Goal: Task Accomplishment & Management: Use online tool/utility

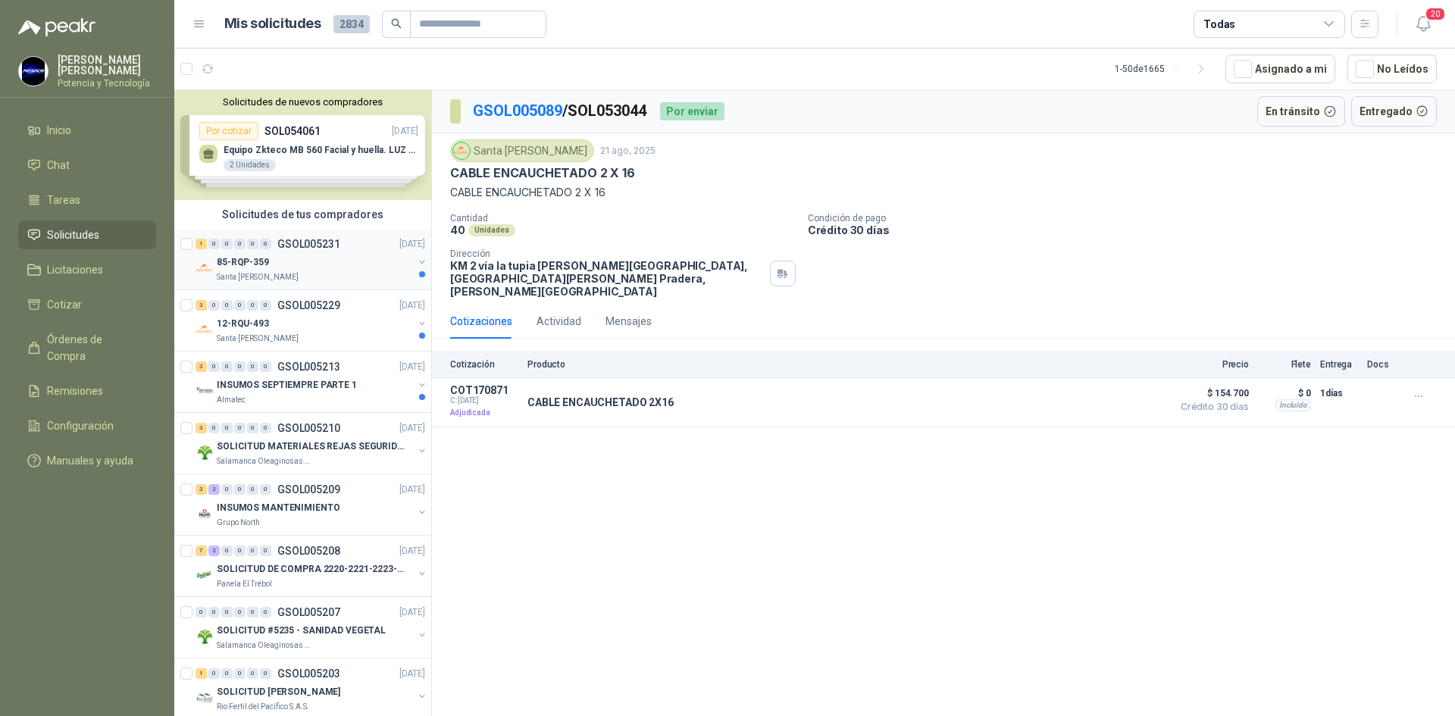
click at [287, 265] on div "85-RQP-359" at bounding box center [315, 262] width 196 height 18
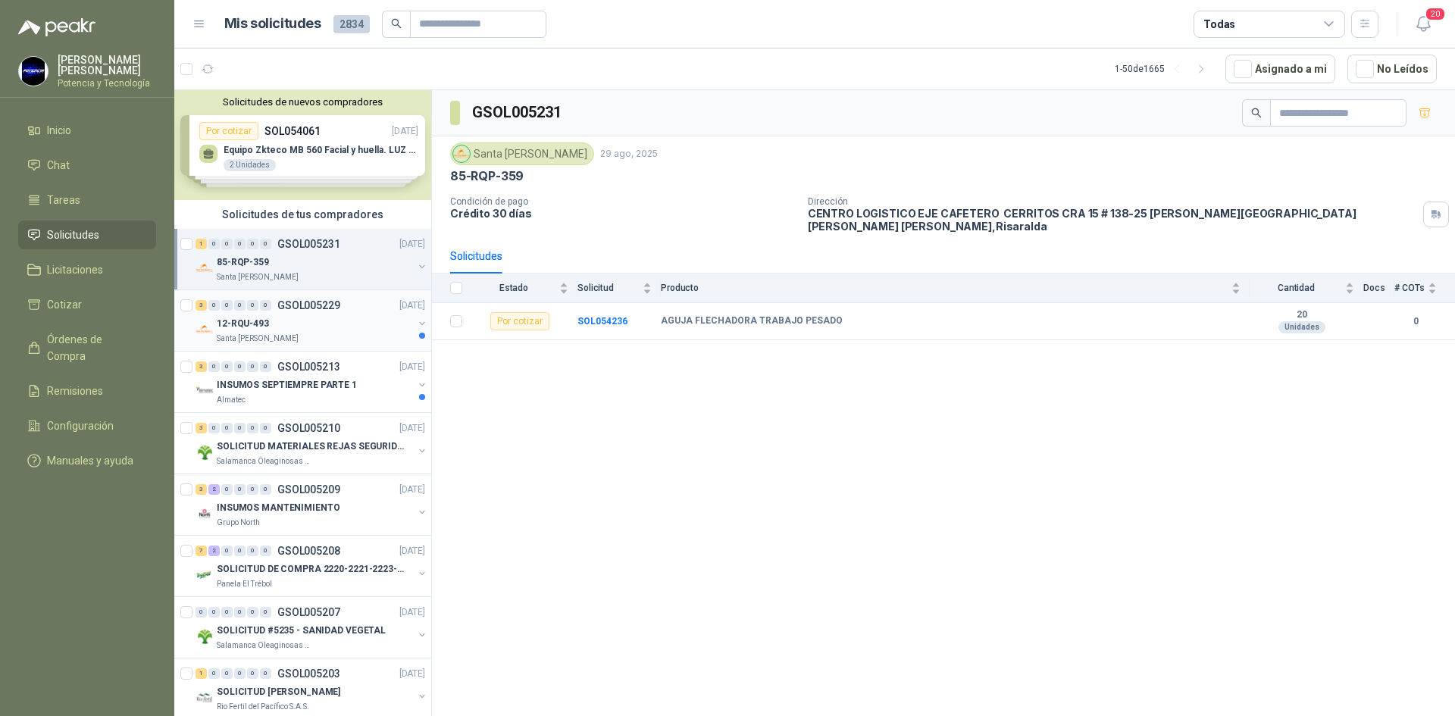
click at [297, 333] on div "Santa [PERSON_NAME]" at bounding box center [315, 339] width 196 height 12
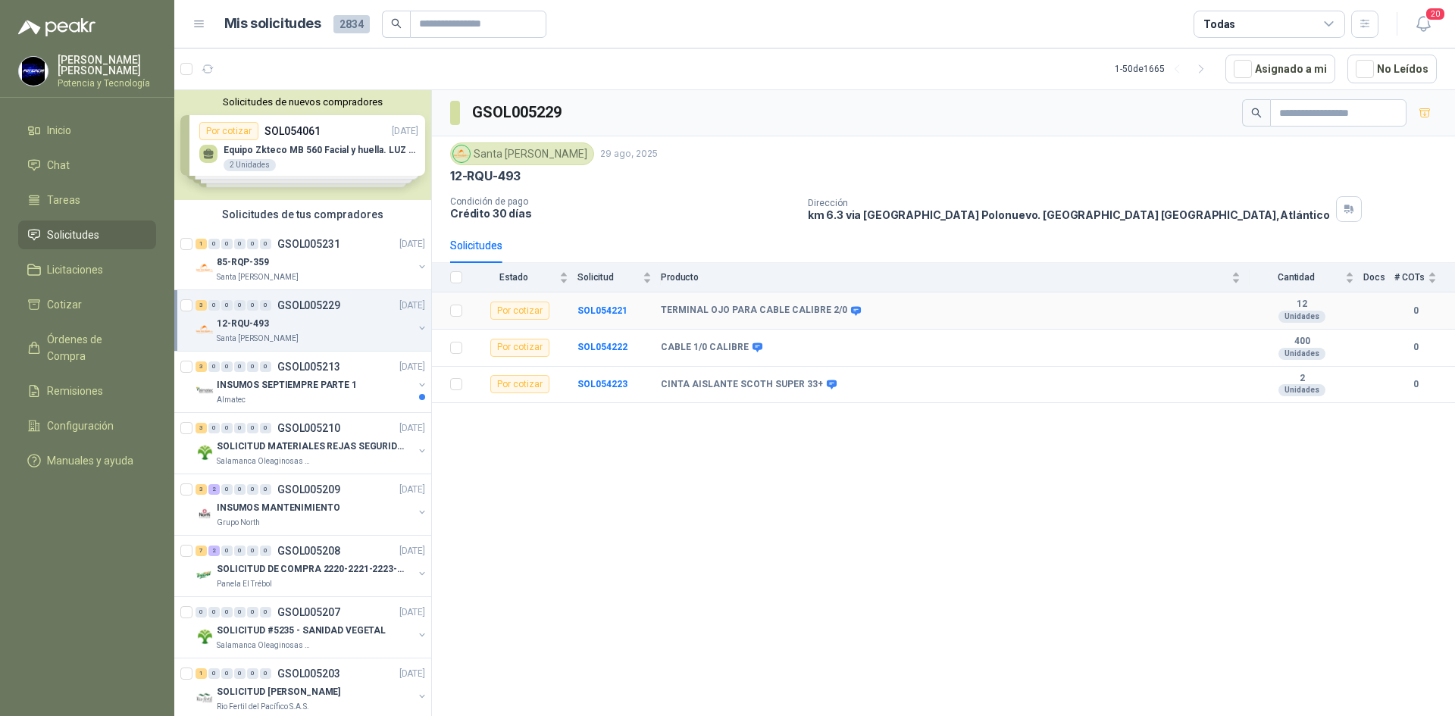
click at [606, 304] on td "SOL054221" at bounding box center [619, 311] width 83 height 37
click at [611, 312] on b "SOL054221" at bounding box center [603, 310] width 50 height 11
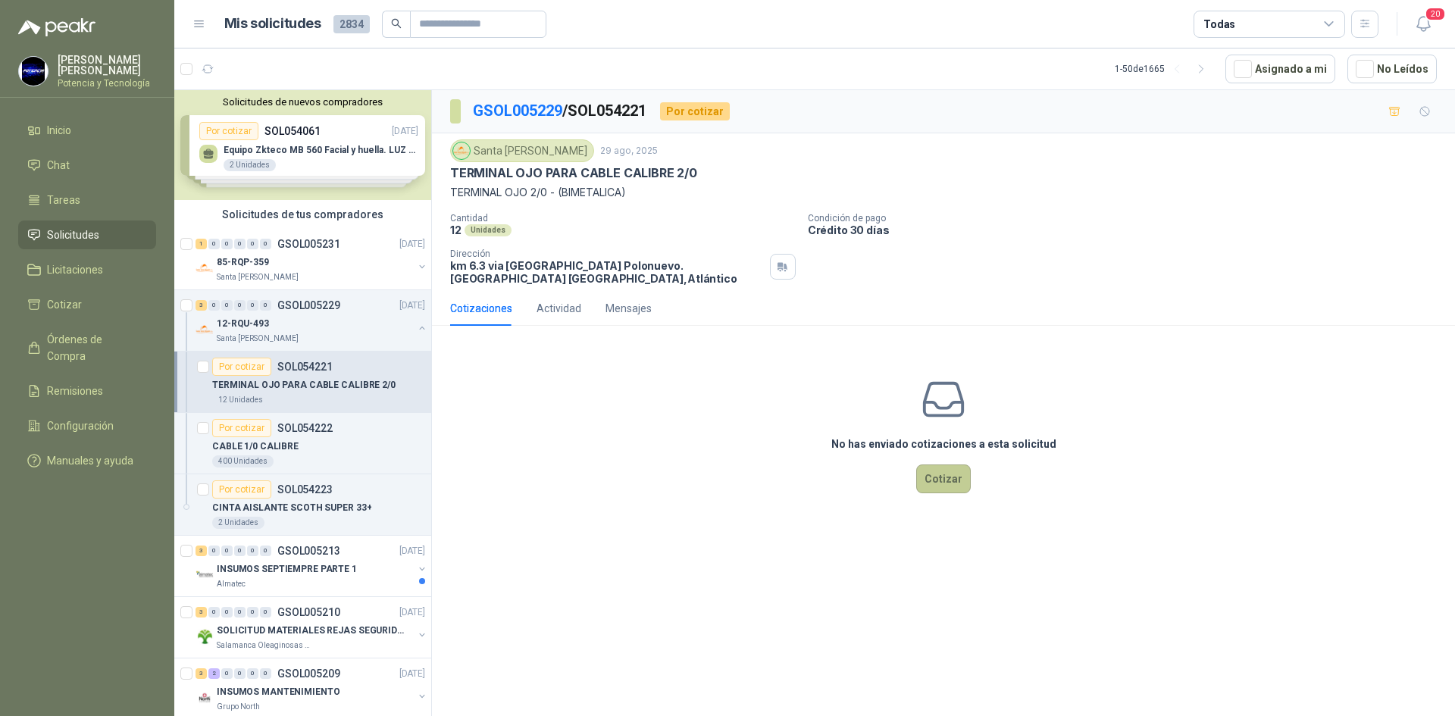
click at [963, 490] on button "Cotizar" at bounding box center [943, 479] width 55 height 29
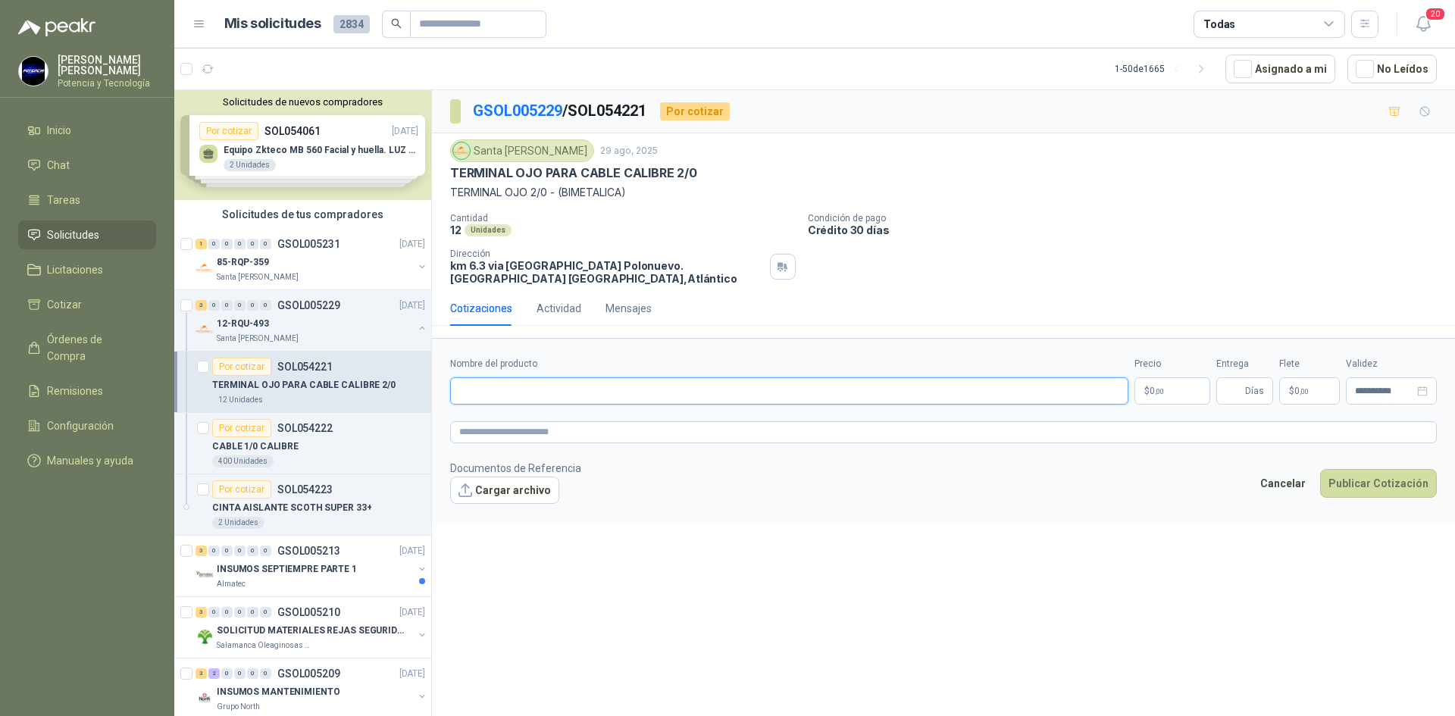
paste input "**********"
type input "**********"
click at [1176, 392] on p "$ 0 ,00" at bounding box center [1173, 390] width 76 height 27
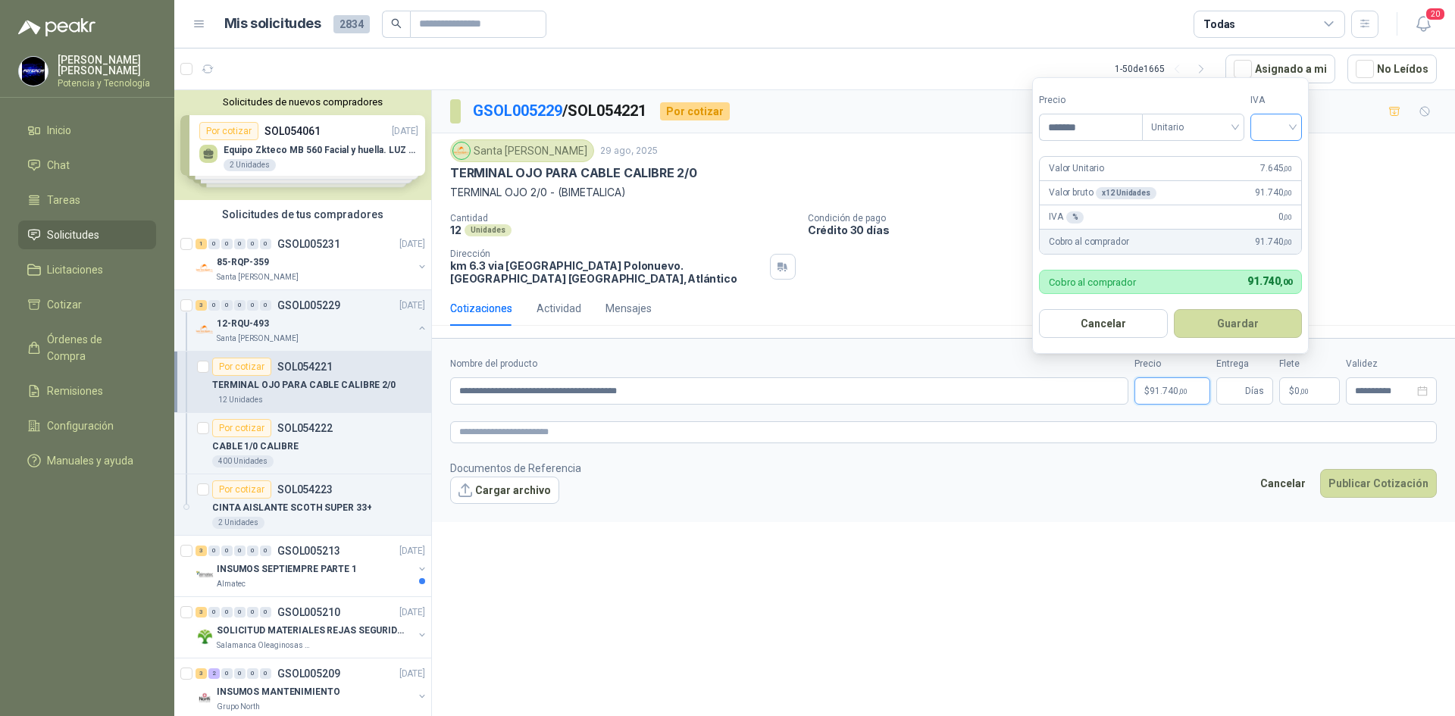
type input "*******"
click at [1269, 134] on input "search" at bounding box center [1276, 125] width 33 height 23
click at [1266, 160] on div "19%" at bounding box center [1280, 158] width 28 height 17
drag, startPoint x: 1232, startPoint y: 394, endPoint x: 1240, endPoint y: 399, distance: 9.3
click at [1232, 394] on input "Entrega" at bounding box center [1234, 391] width 17 height 26
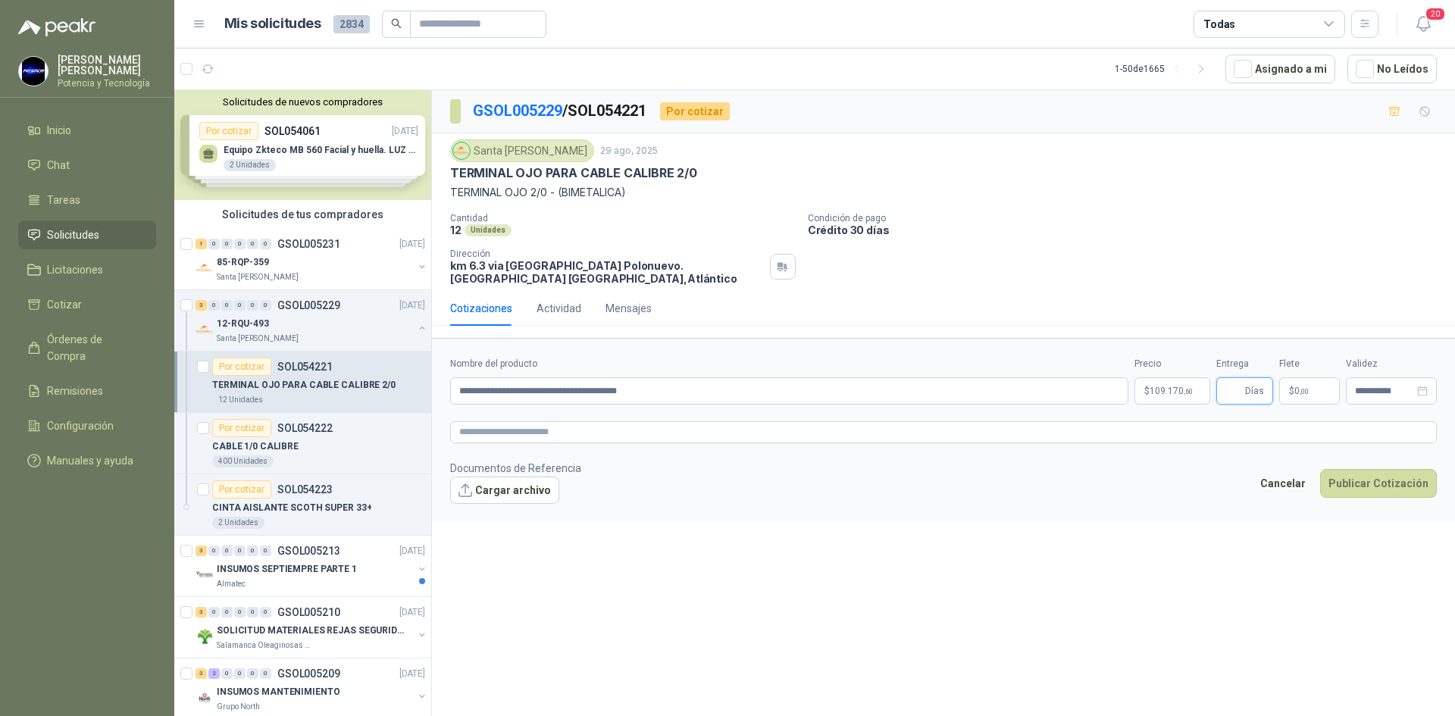
type input "*"
click at [1297, 389] on span "0 ,00" at bounding box center [1302, 391] width 14 height 9
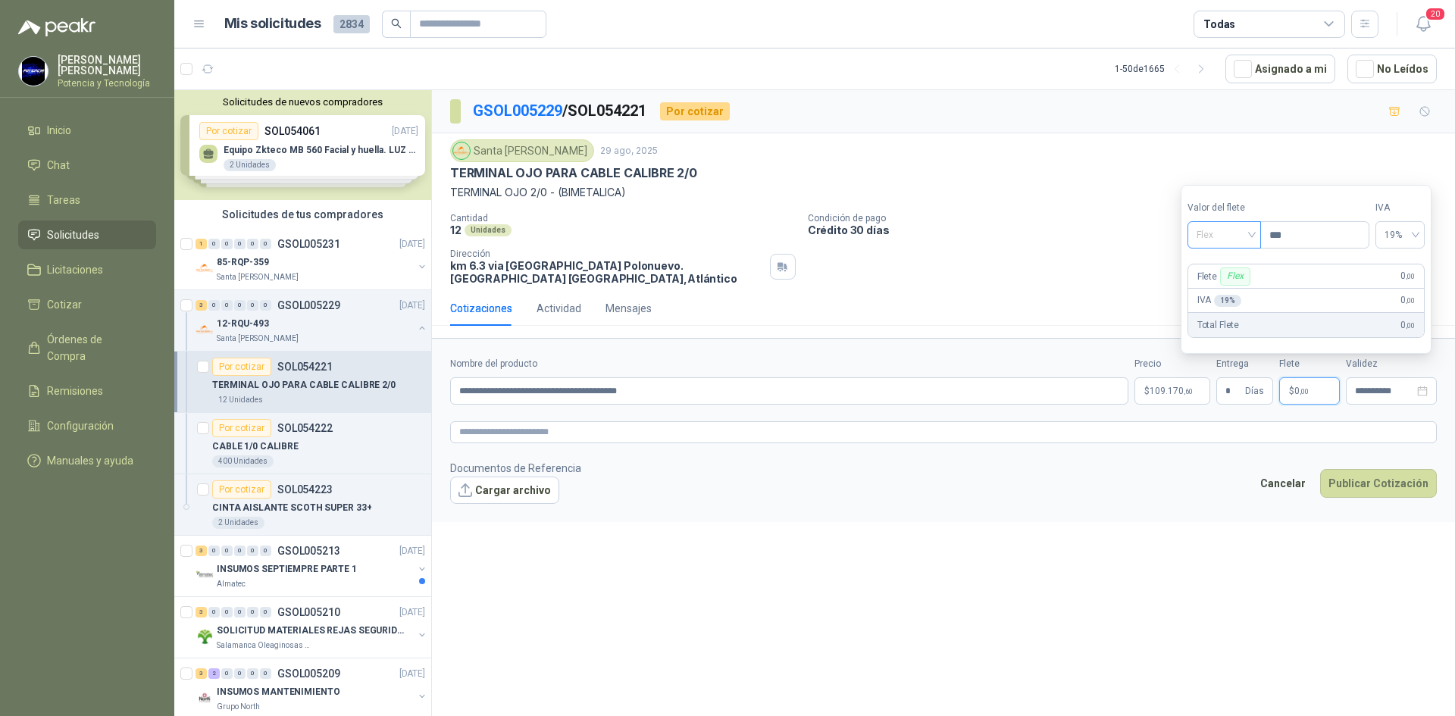
click at [1215, 238] on span "Flex" at bounding box center [1224, 235] width 55 height 23
click at [1247, 293] on div "Incluido" at bounding box center [1226, 291] width 52 height 17
click at [1354, 477] on button "Publicar Cotización" at bounding box center [1378, 483] width 117 height 29
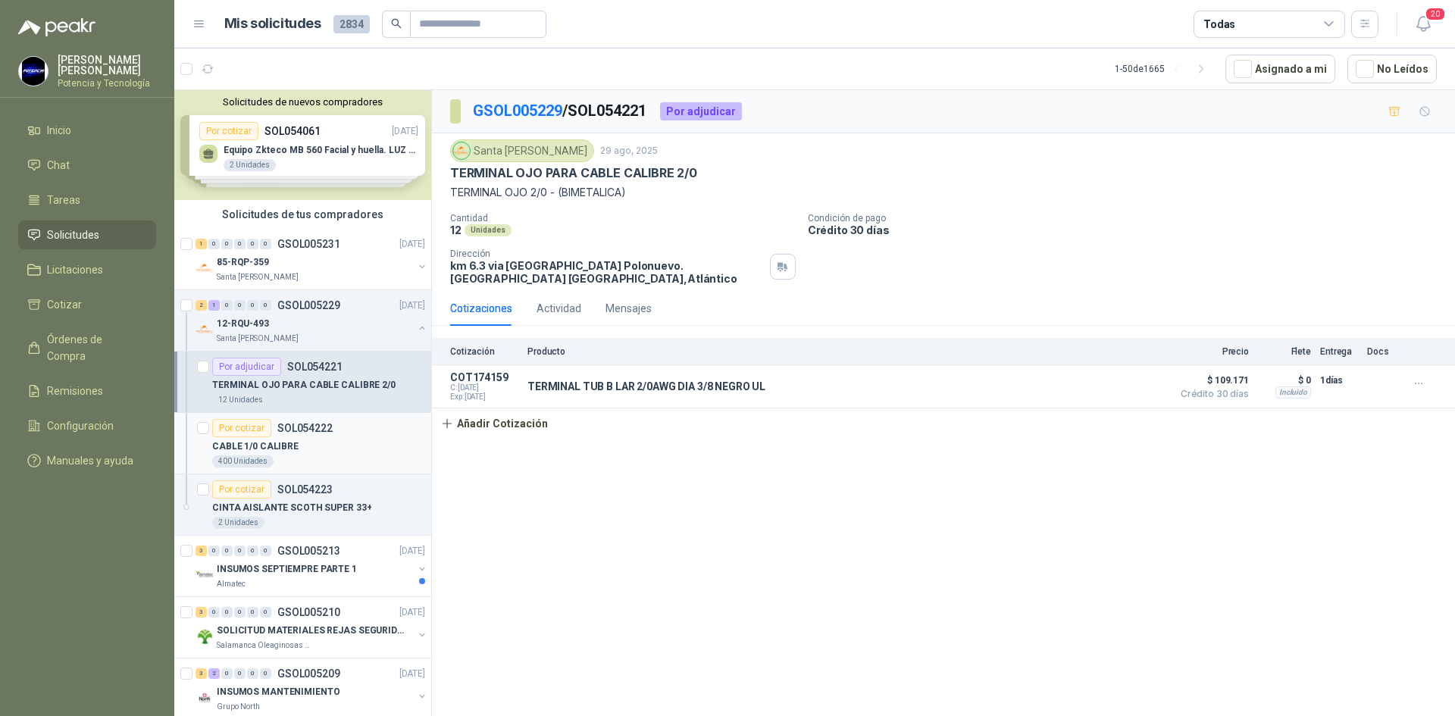
click at [334, 440] on div "CABLE 1/0 CALIBRE" at bounding box center [318, 446] width 213 height 18
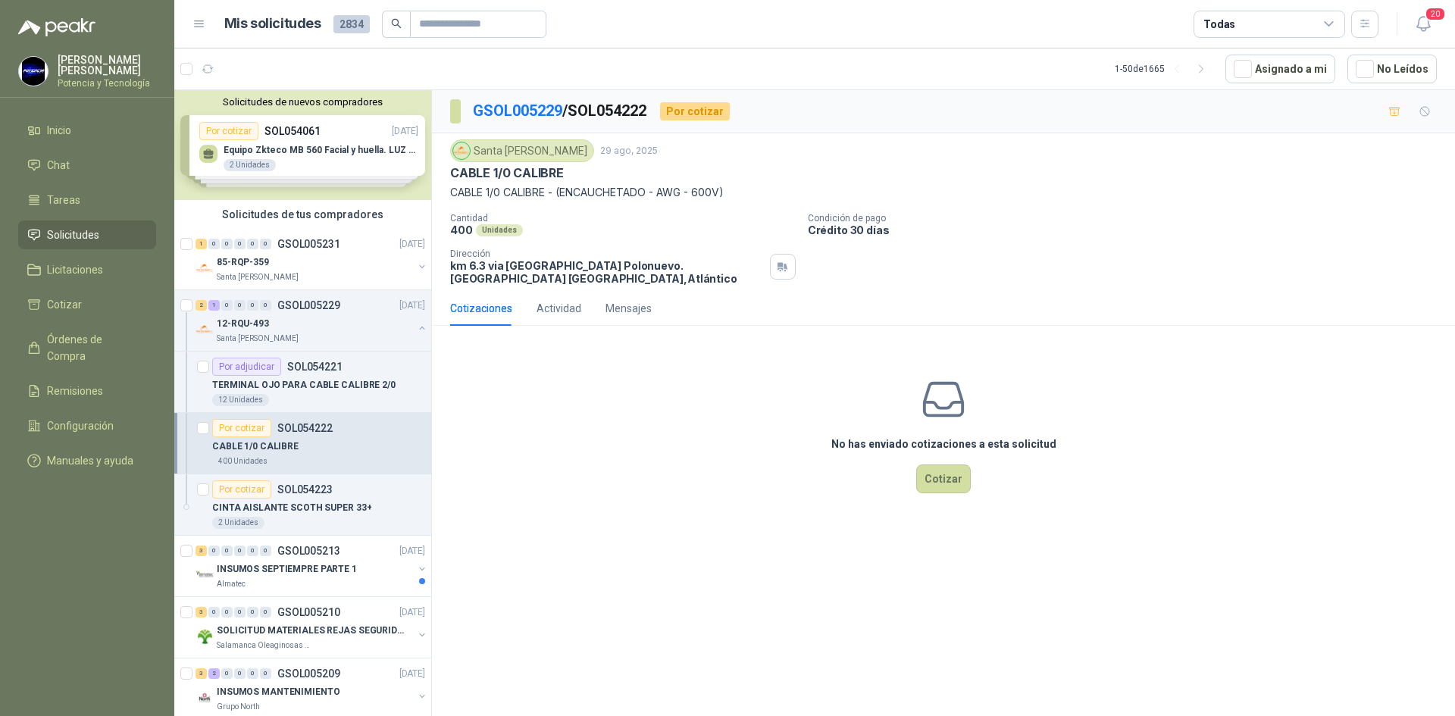
scroll to position [76, 0]
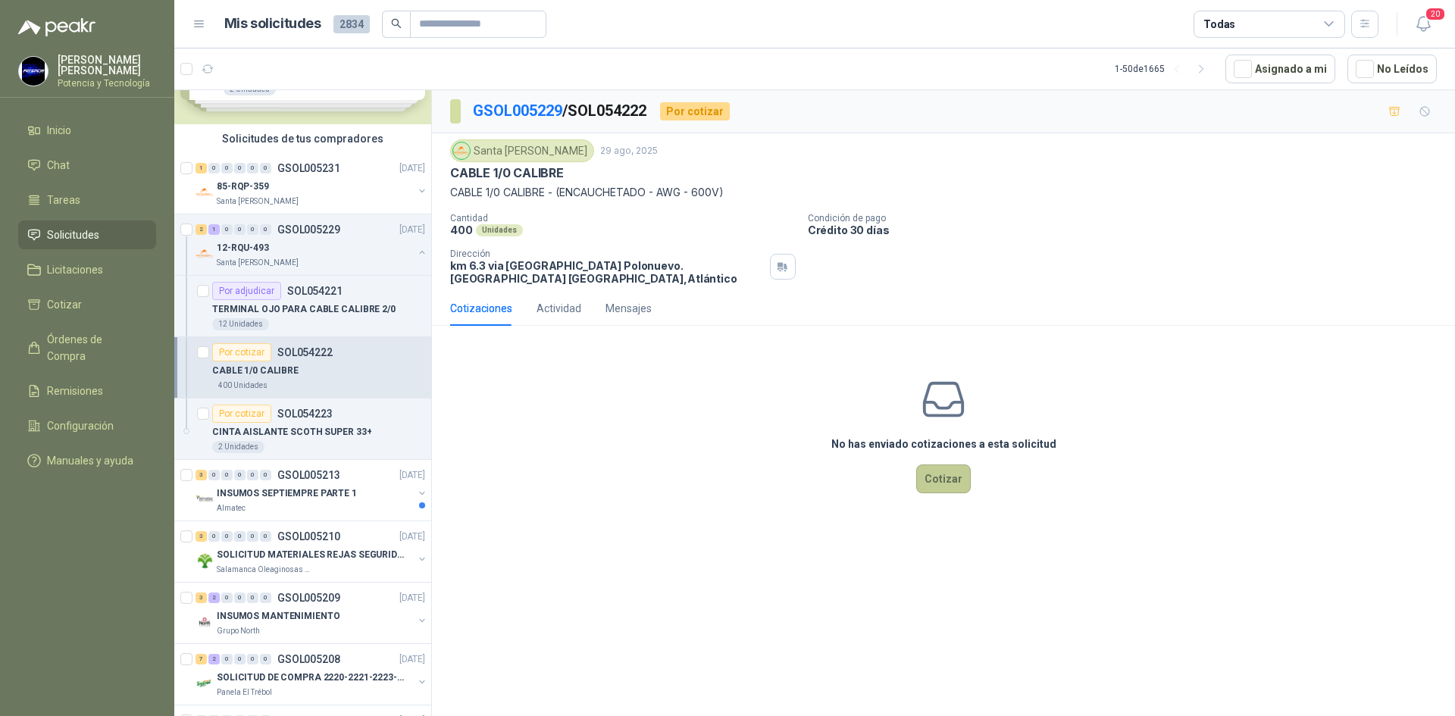
click at [922, 476] on button "Cotizar" at bounding box center [943, 479] width 55 height 29
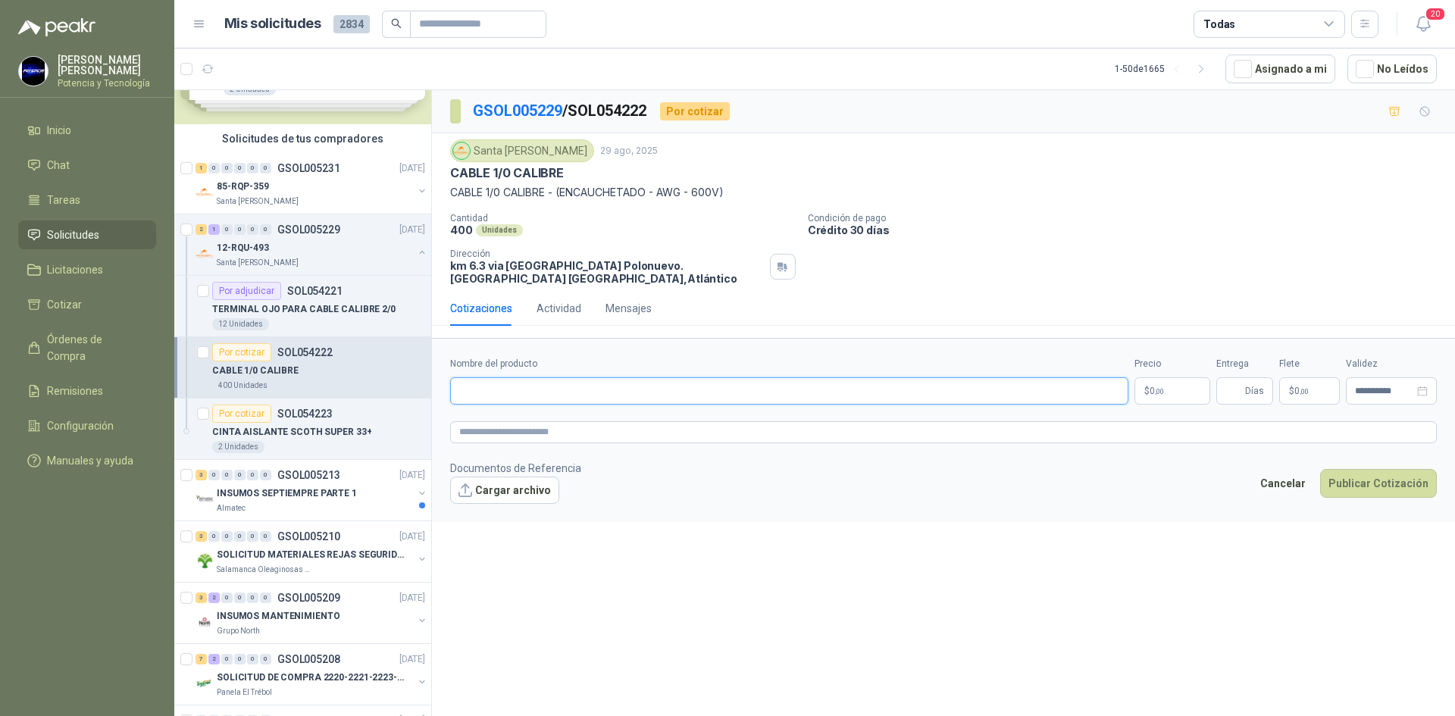
paste input "**********"
type input "**********"
click at [1154, 396] on p "$ 0 ,00" at bounding box center [1173, 390] width 76 height 27
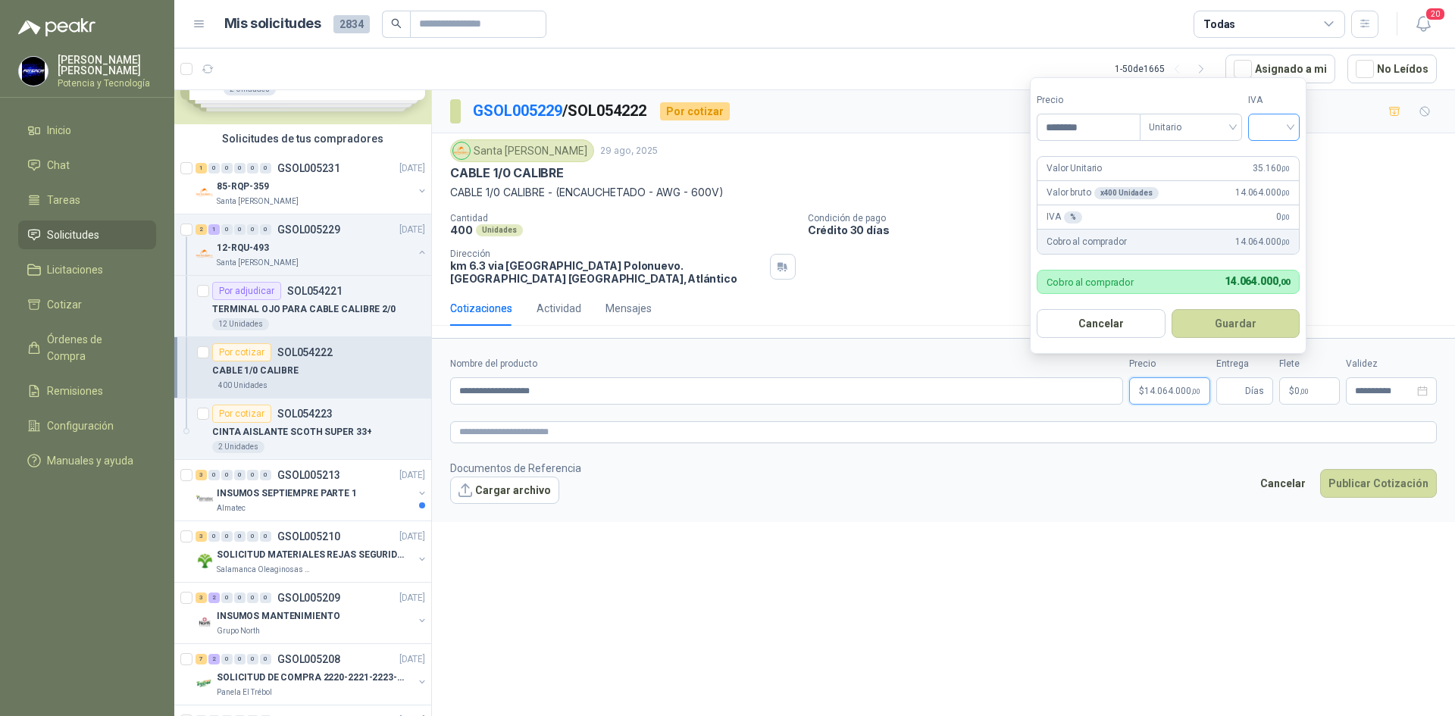
type input "********"
click at [1281, 127] on input "search" at bounding box center [1273, 125] width 33 height 23
click at [1286, 149] on div "19%" at bounding box center [1277, 158] width 46 height 24
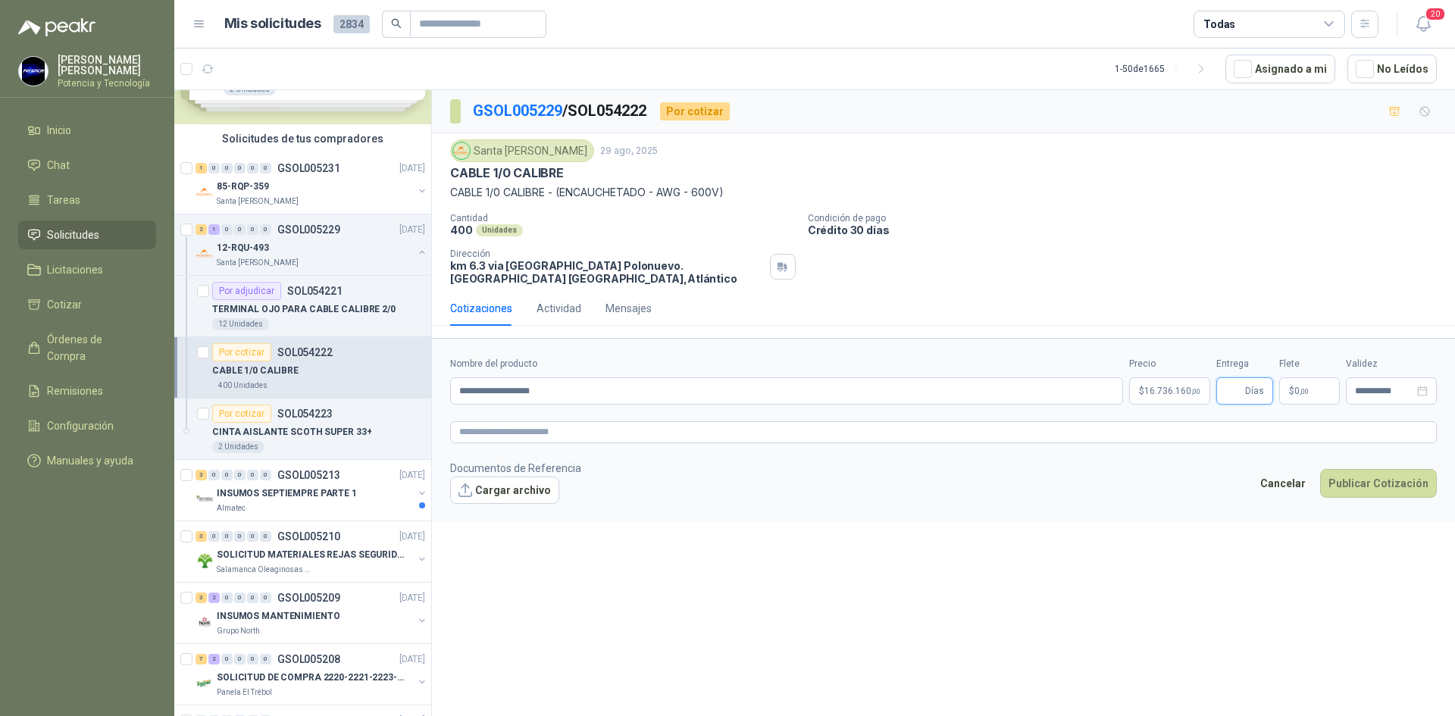
click at [1234, 389] on input "Entrega" at bounding box center [1234, 391] width 17 height 26
type input "*"
click at [1304, 391] on span ",00" at bounding box center [1304, 391] width 9 height 8
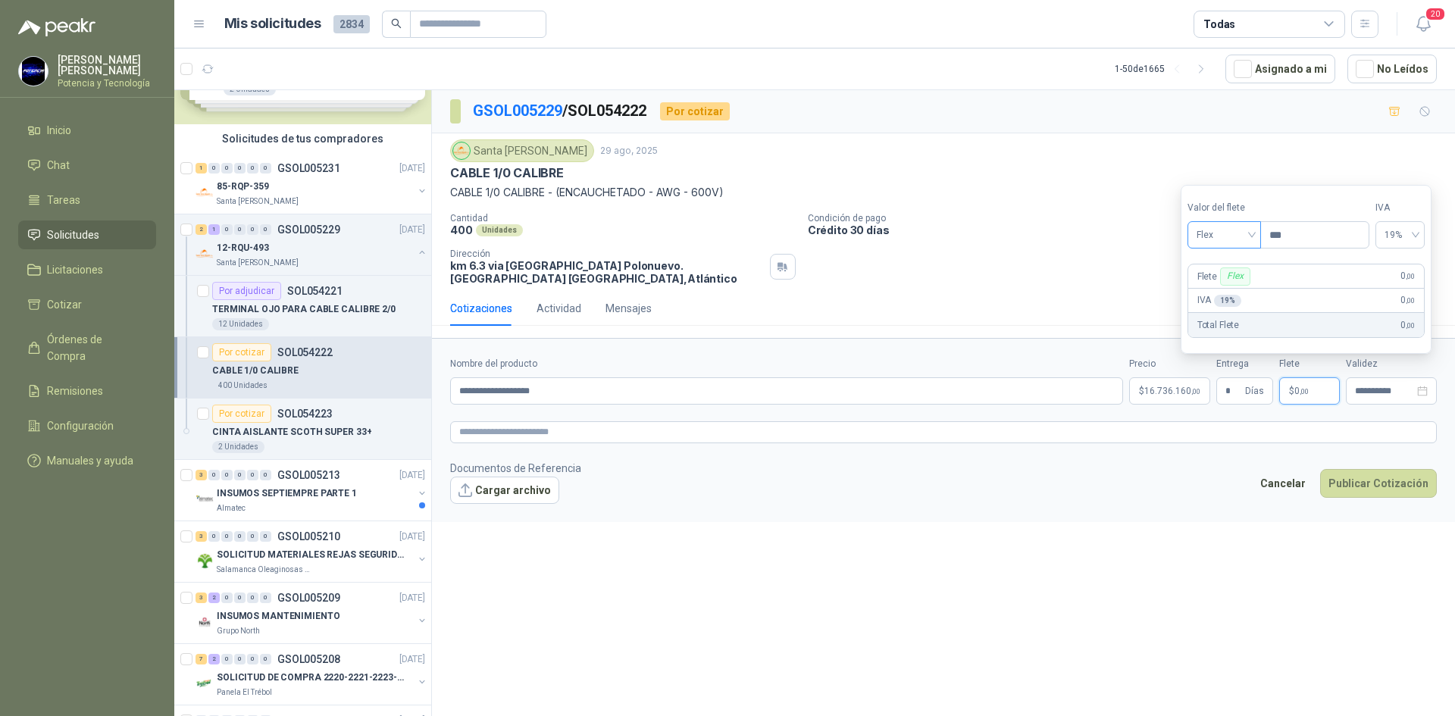
click at [1214, 242] on span "Flex" at bounding box center [1224, 235] width 55 height 23
click at [1234, 289] on div "Incluido" at bounding box center [1226, 291] width 52 height 17
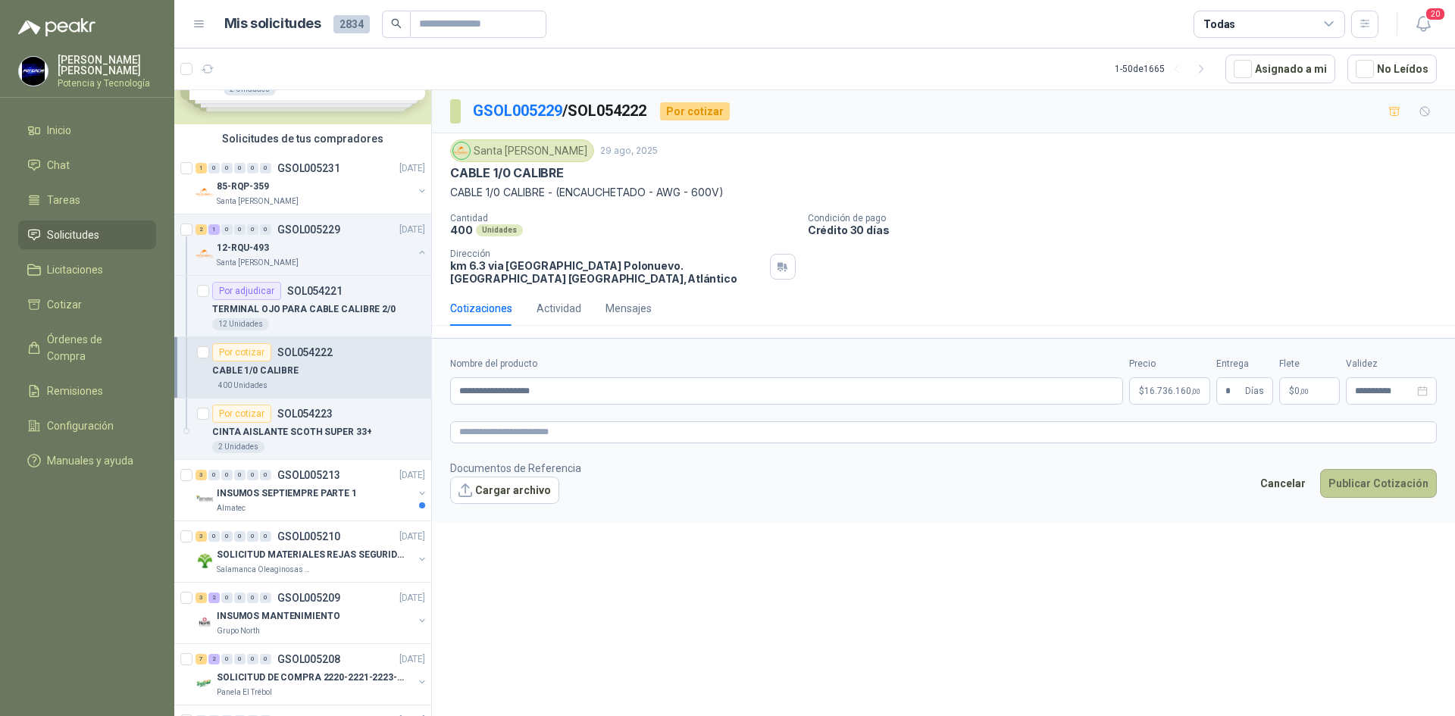
click at [1371, 485] on button "Publicar Cotización" at bounding box center [1378, 483] width 117 height 29
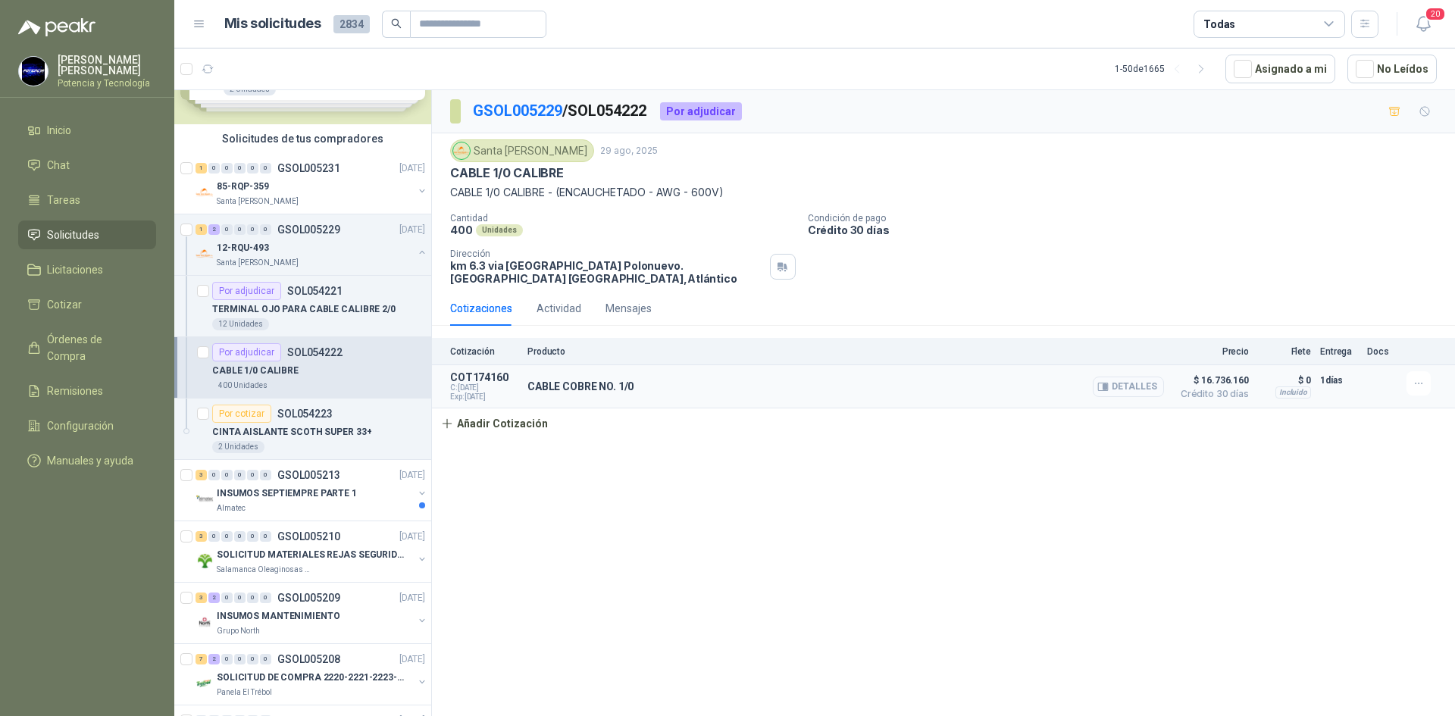
click at [1144, 393] on button "Detalles" at bounding box center [1128, 387] width 71 height 20
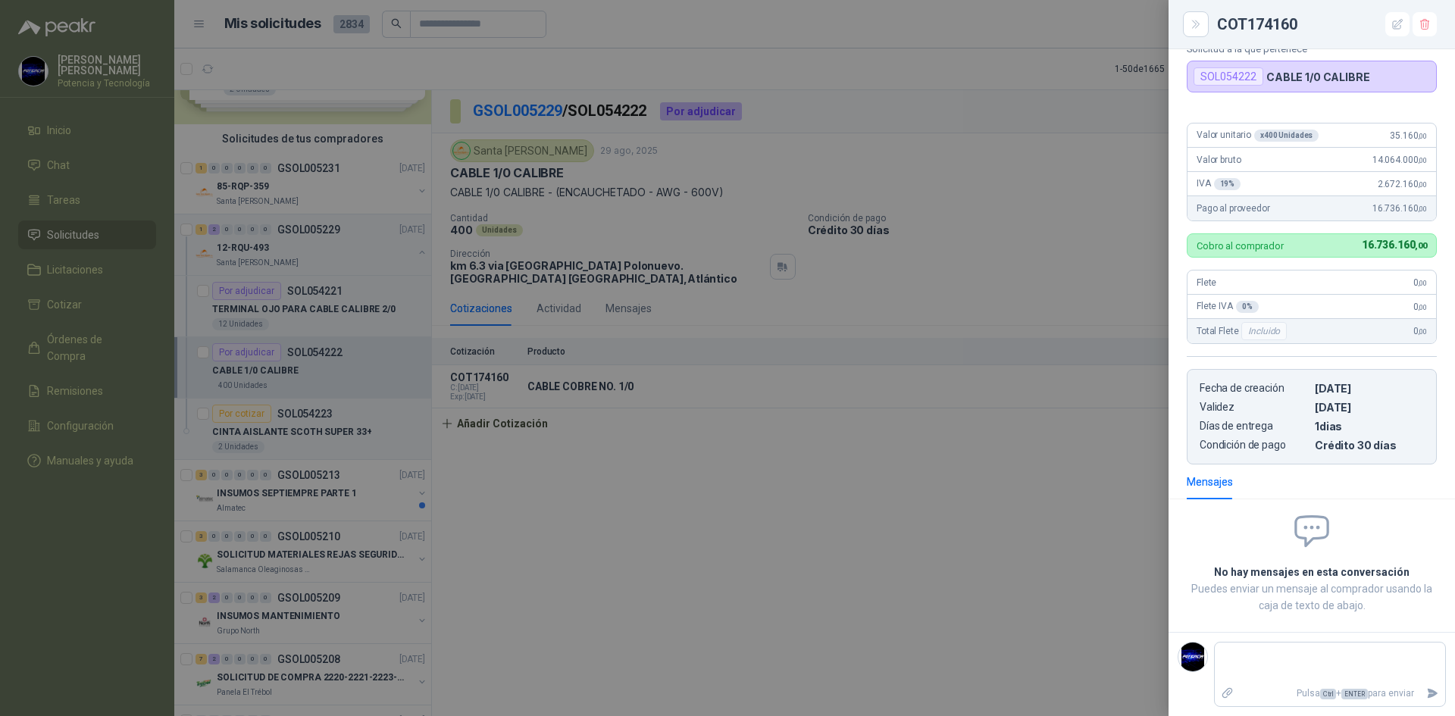
scroll to position [0, 0]
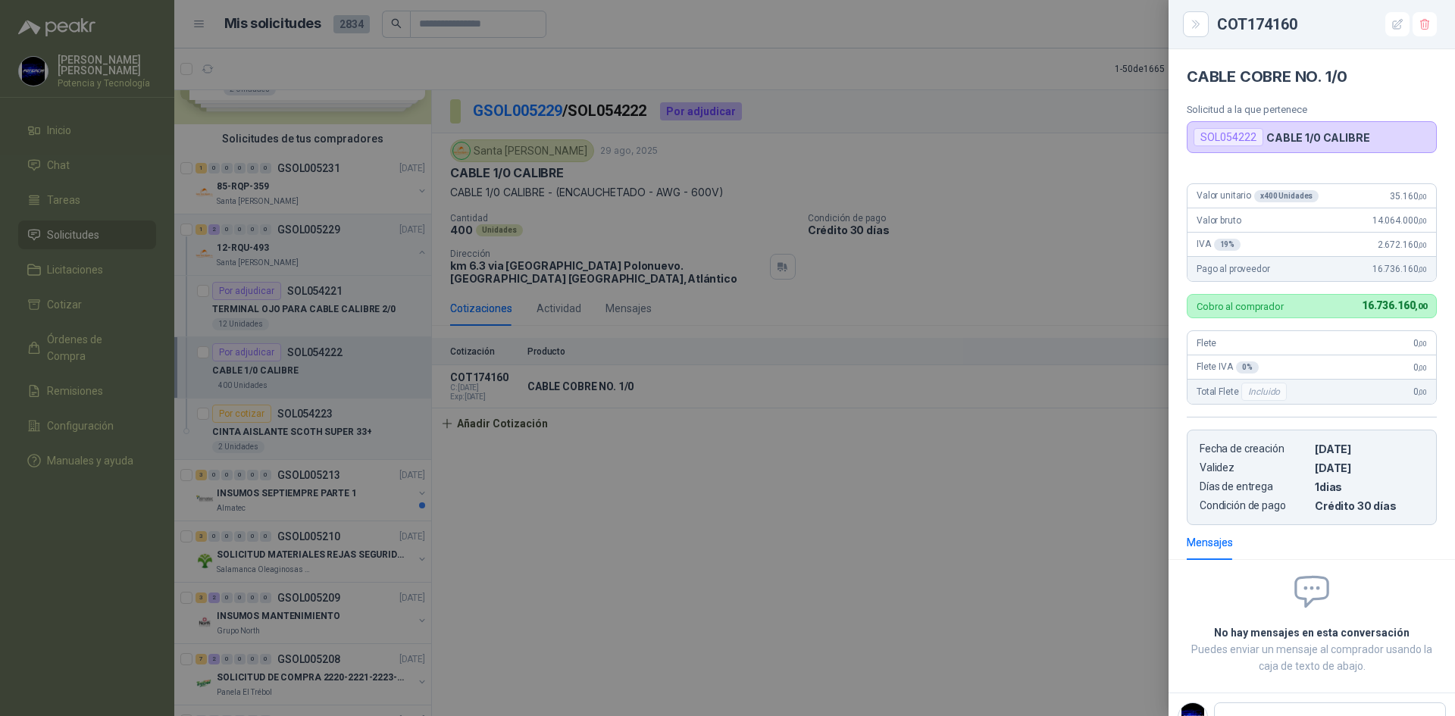
click at [294, 444] on div at bounding box center [727, 358] width 1455 height 716
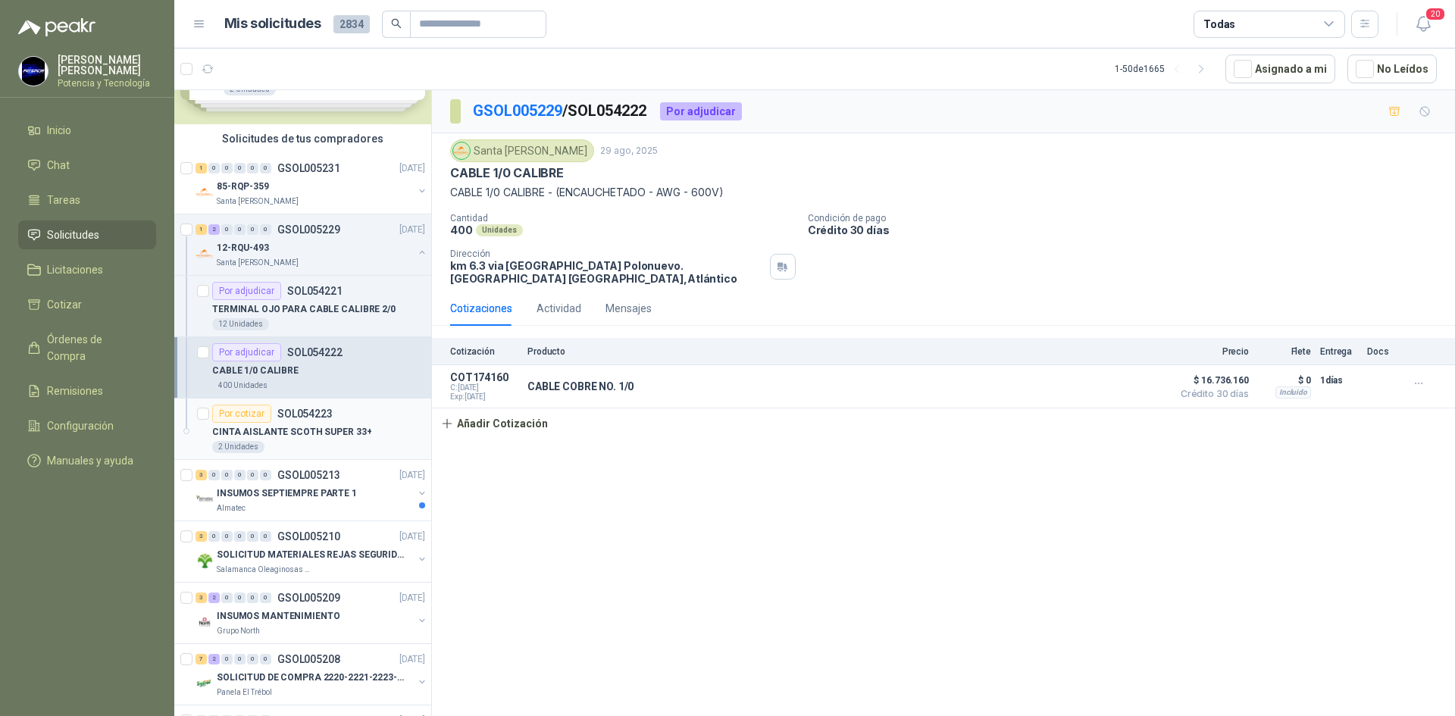
click at [286, 446] on div "2 Unidades" at bounding box center [318, 447] width 213 height 12
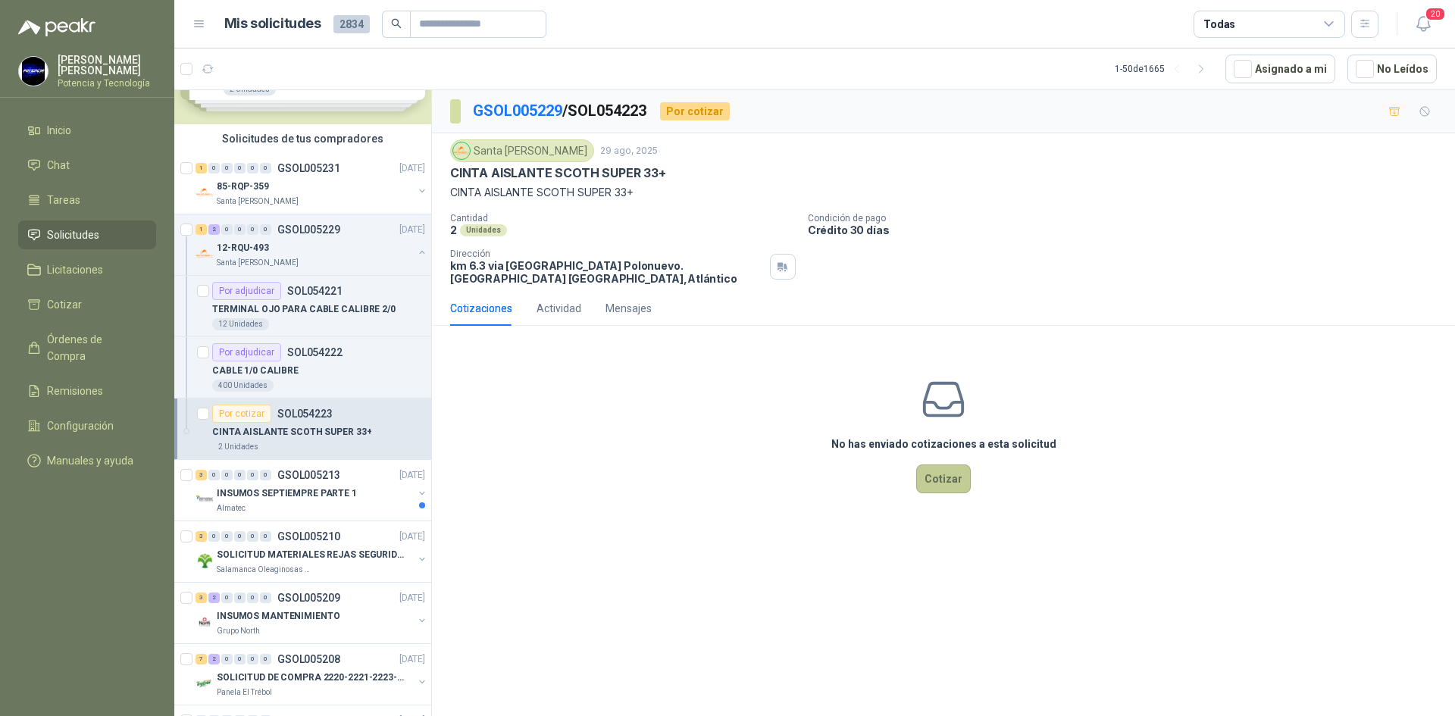
click at [952, 481] on button "Cotizar" at bounding box center [943, 479] width 55 height 29
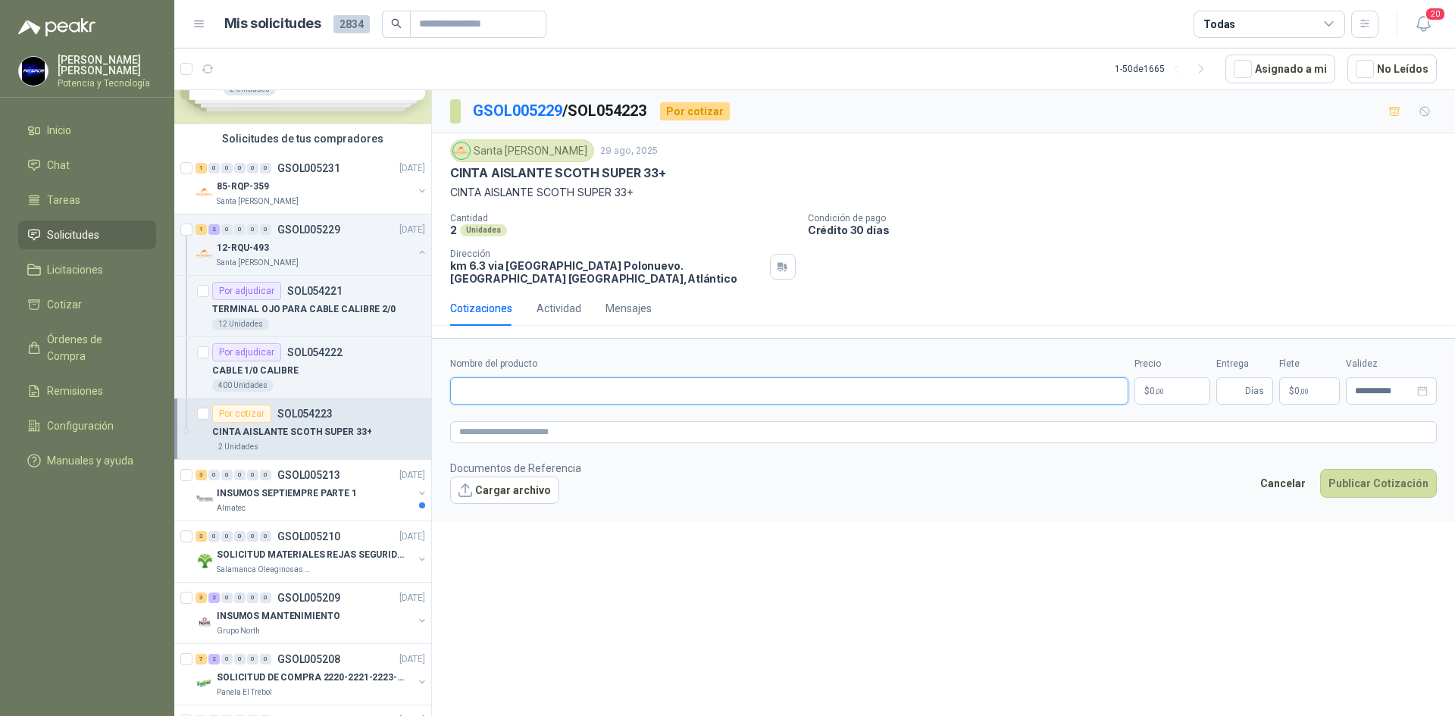
click at [676, 400] on input "Nombre del producto" at bounding box center [789, 390] width 678 height 27
type input "**********"
click at [1176, 386] on p "$ 0 ,00" at bounding box center [1173, 390] width 76 height 27
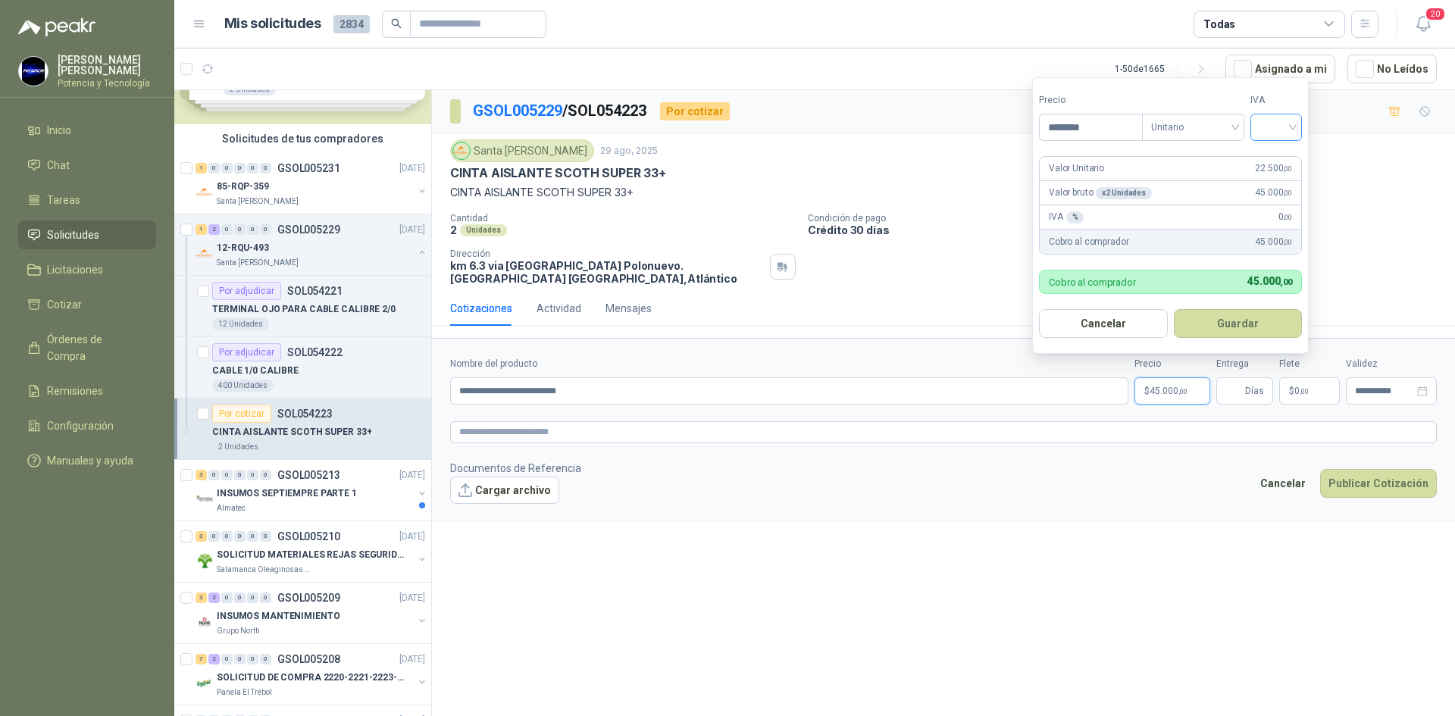
click at [1259, 131] on div at bounding box center [1277, 127] width 52 height 27
type input "********"
drag, startPoint x: 1285, startPoint y: 148, endPoint x: 1290, endPoint y: 240, distance: 91.8
click at [1285, 149] on div "19%" at bounding box center [1280, 158] width 46 height 24
click at [1244, 399] on span "Días" at bounding box center [1244, 390] width 57 height 27
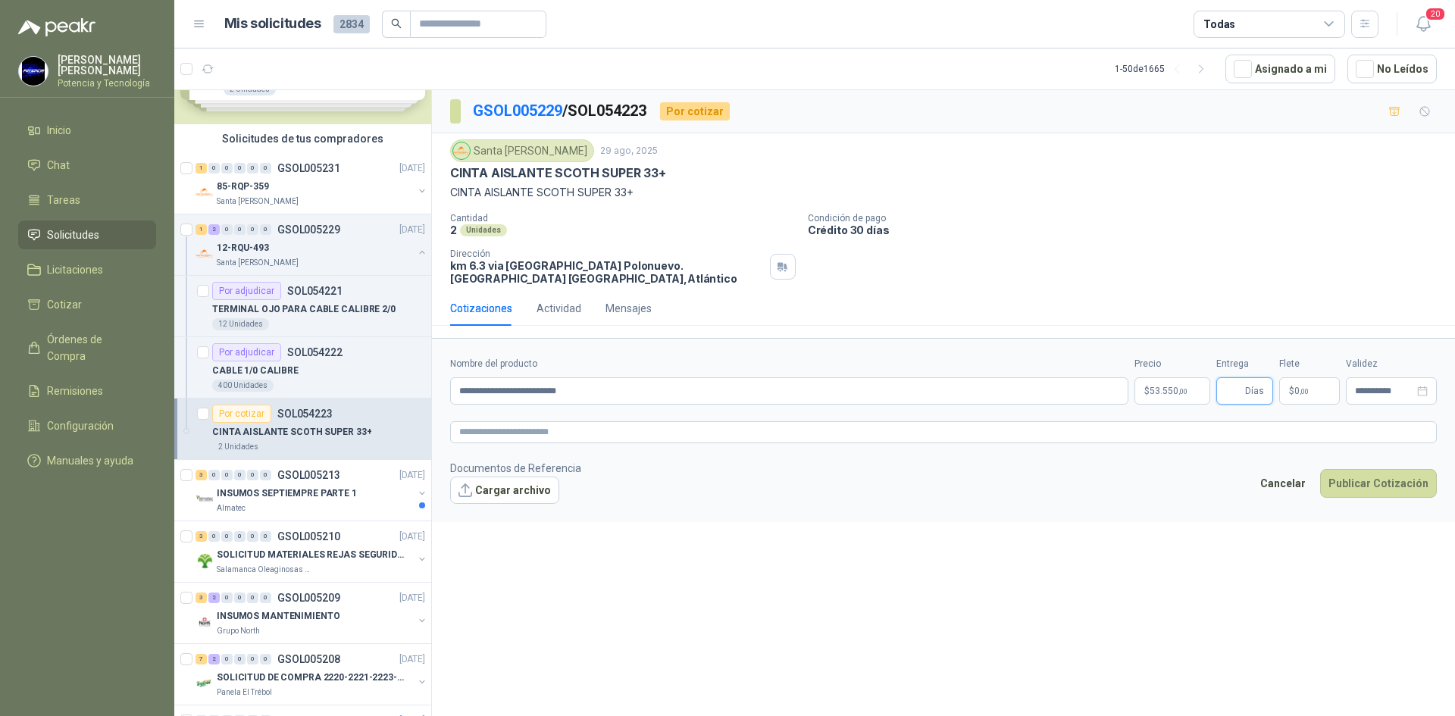
click at [1236, 395] on input "Entrega" at bounding box center [1234, 391] width 17 height 26
type input "*"
click at [1357, 482] on button "Publicar Cotización" at bounding box center [1378, 483] width 117 height 29
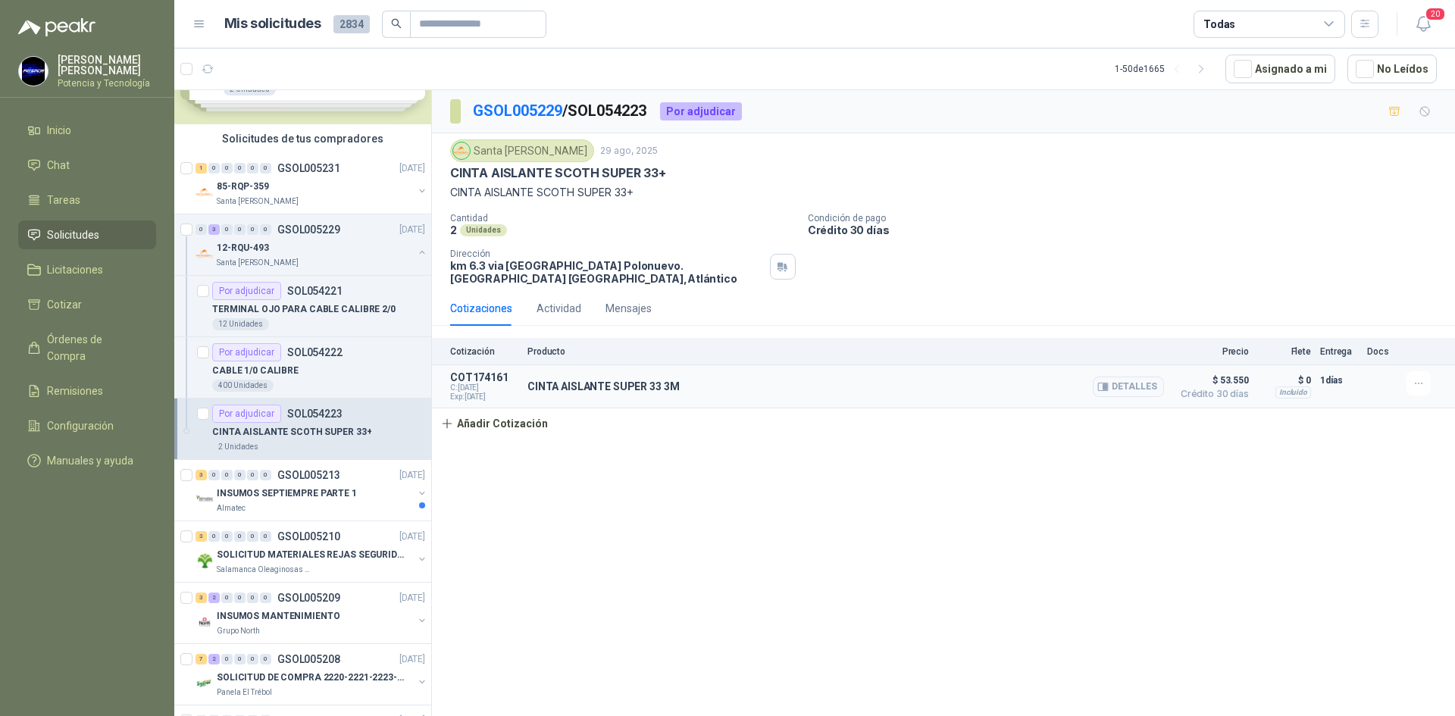
click at [1118, 399] on div "Detalles" at bounding box center [1128, 386] width 71 height 30
click at [1113, 389] on button "Detalles" at bounding box center [1128, 387] width 71 height 20
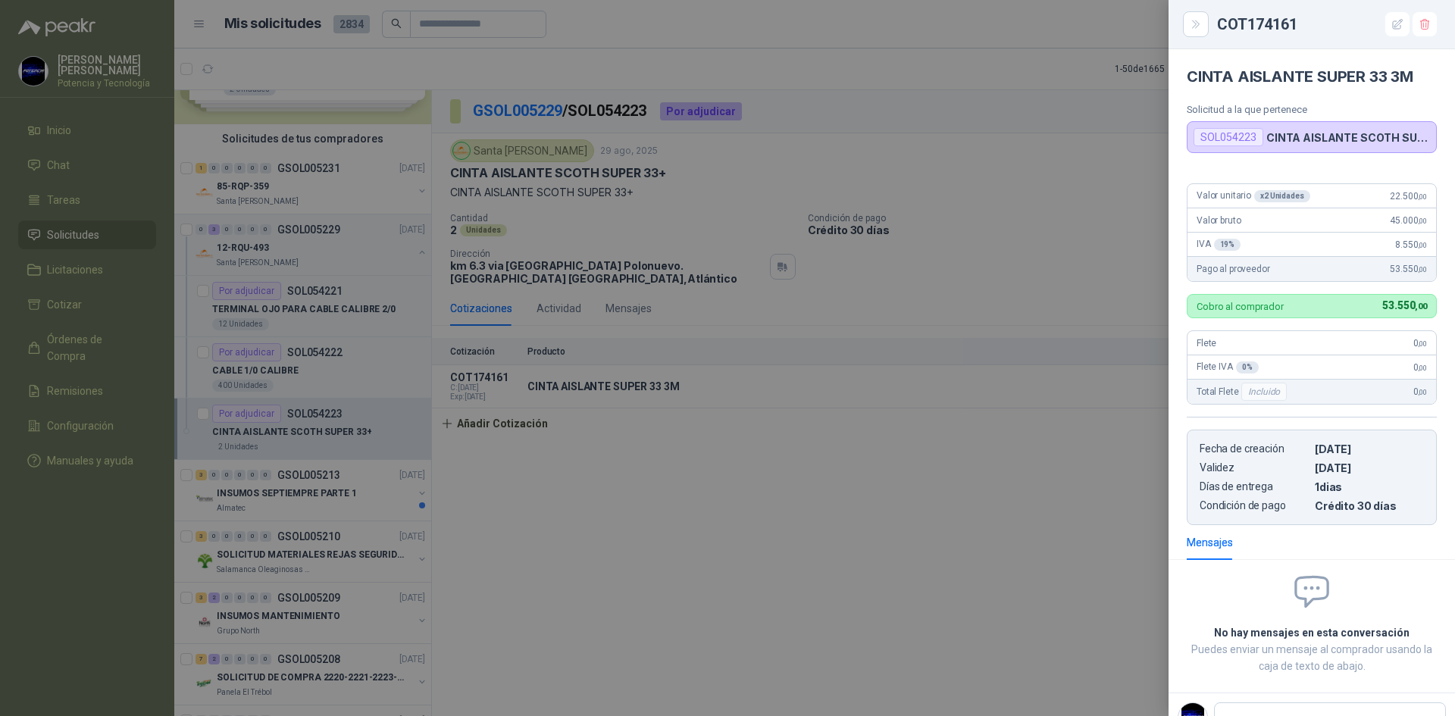
scroll to position [5, 0]
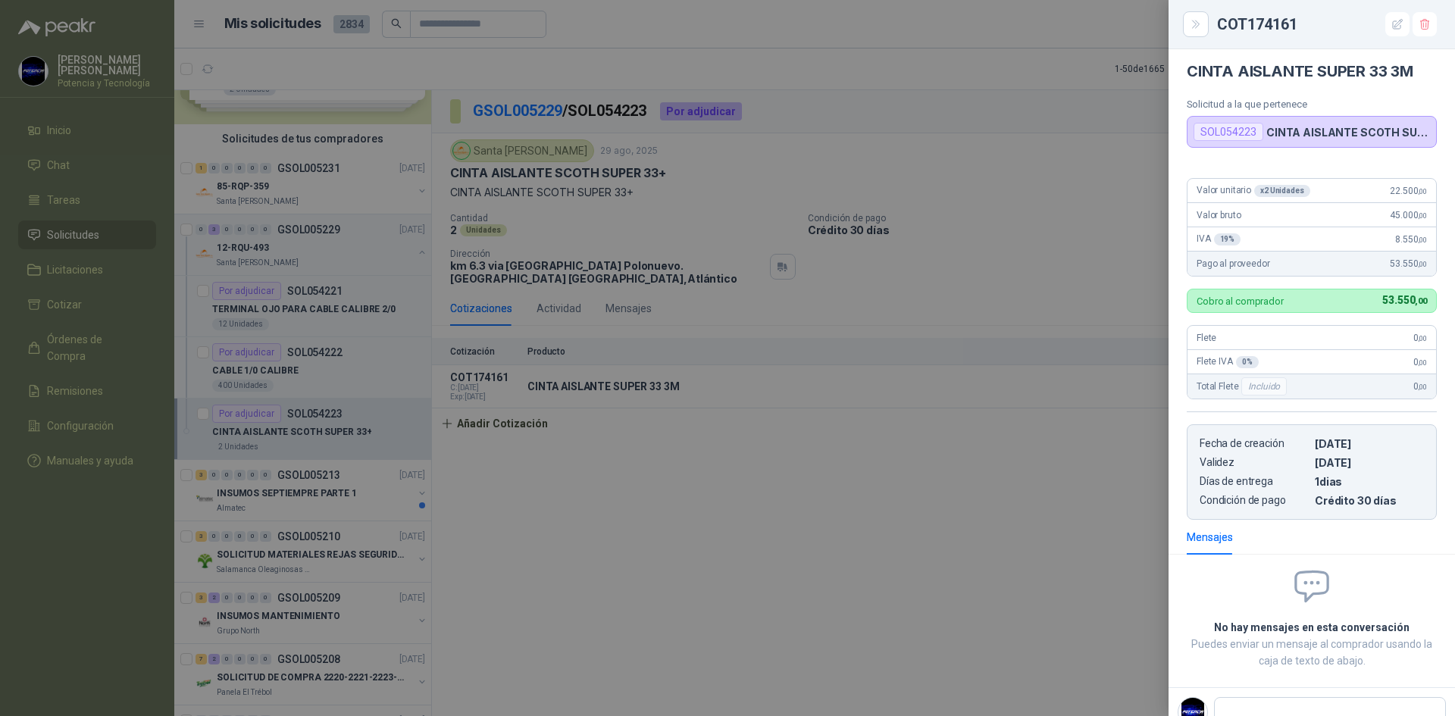
click at [281, 499] on div at bounding box center [727, 358] width 1455 height 716
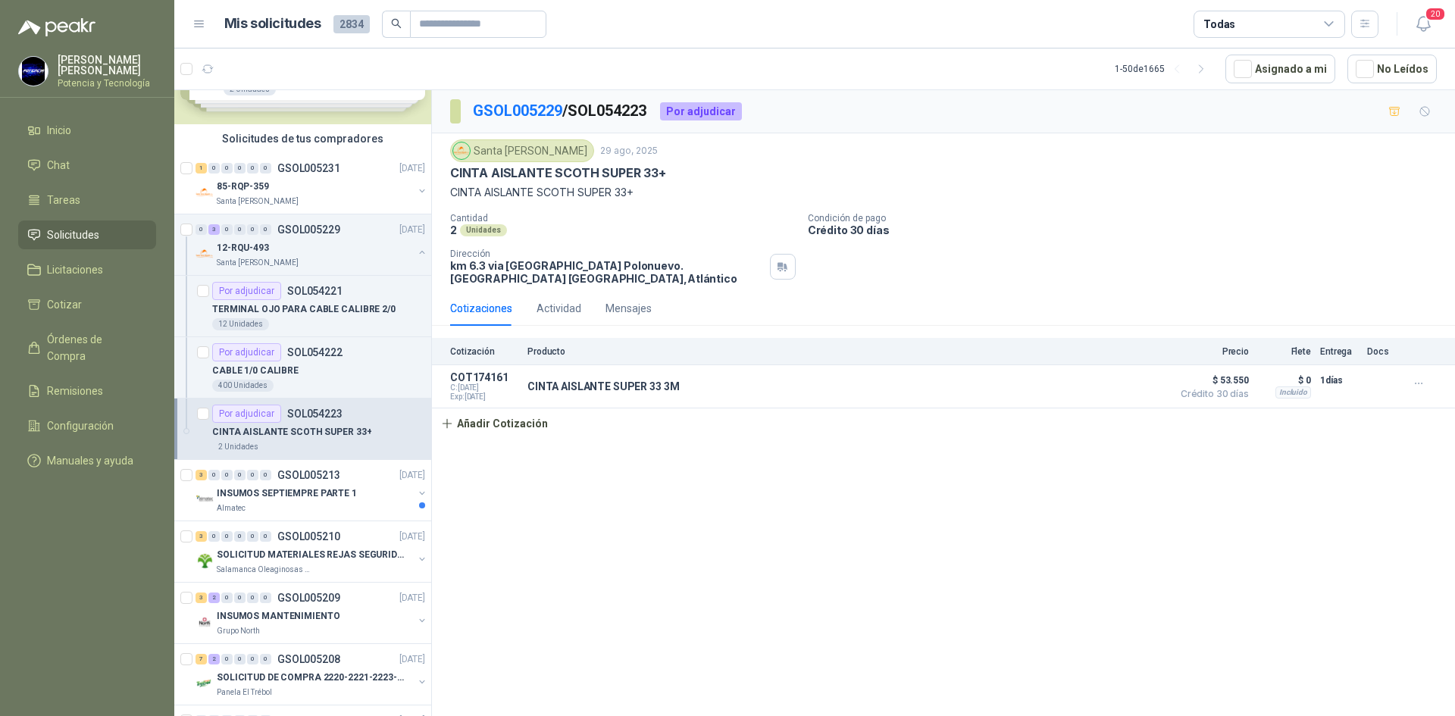
click at [281, 499] on p "INSUMOS SEPTIEMPRE PARTE 1" at bounding box center [287, 494] width 140 height 14
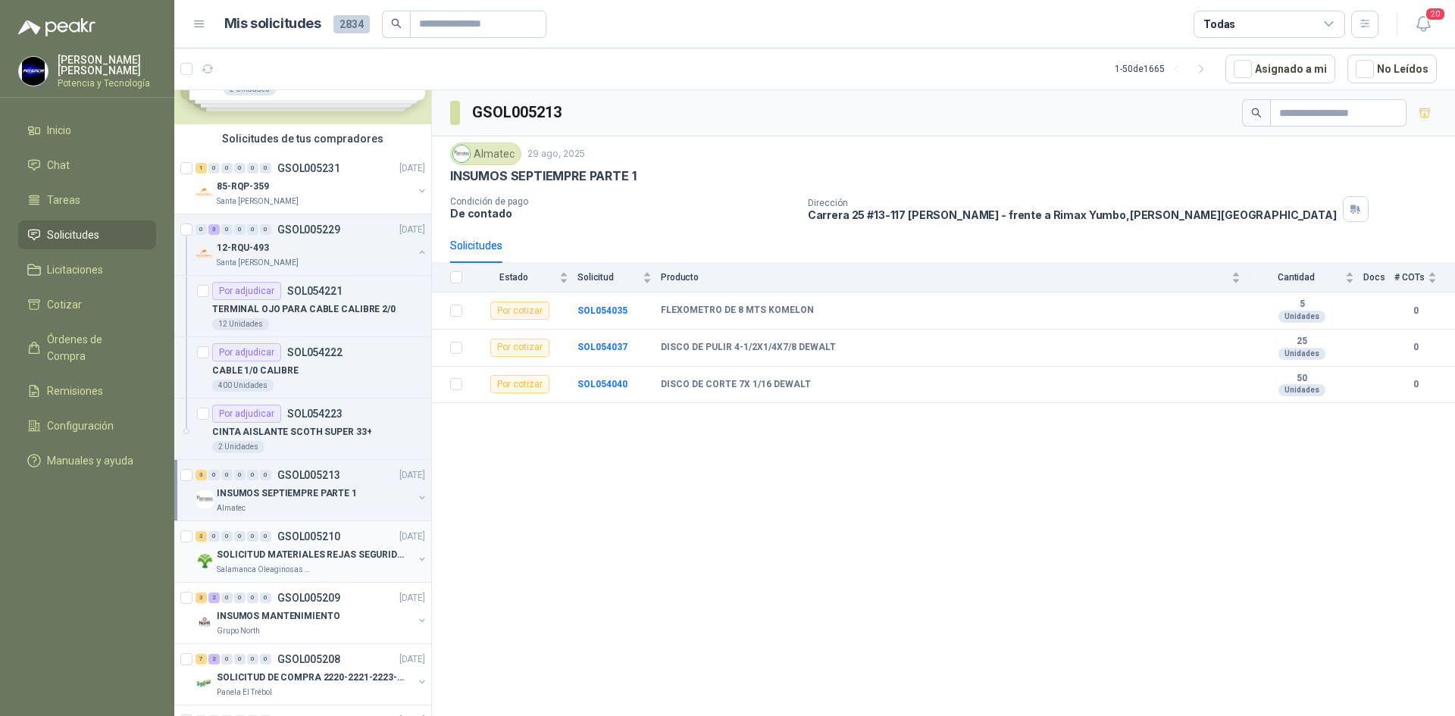
click at [293, 537] on p "GSOL005210" at bounding box center [308, 536] width 63 height 11
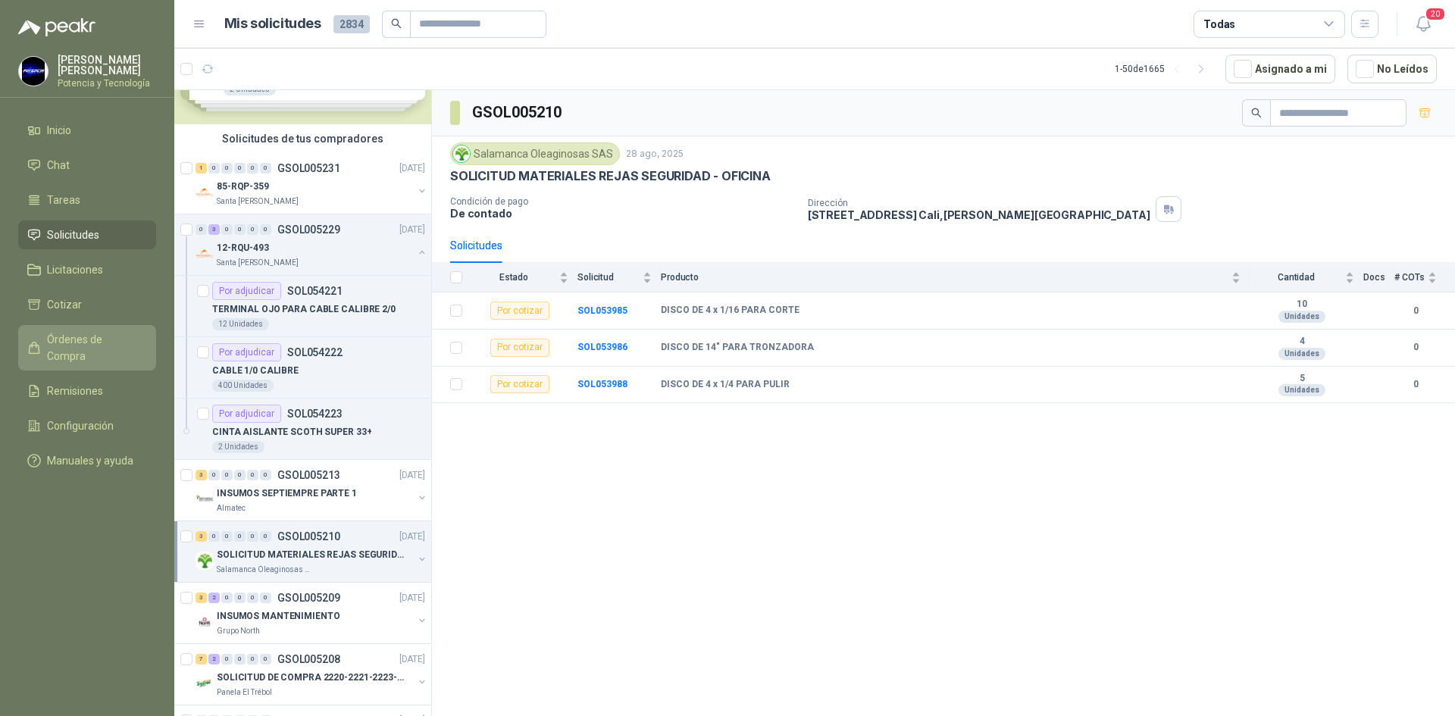
click at [127, 340] on span "Órdenes de Compra" at bounding box center [94, 347] width 95 height 33
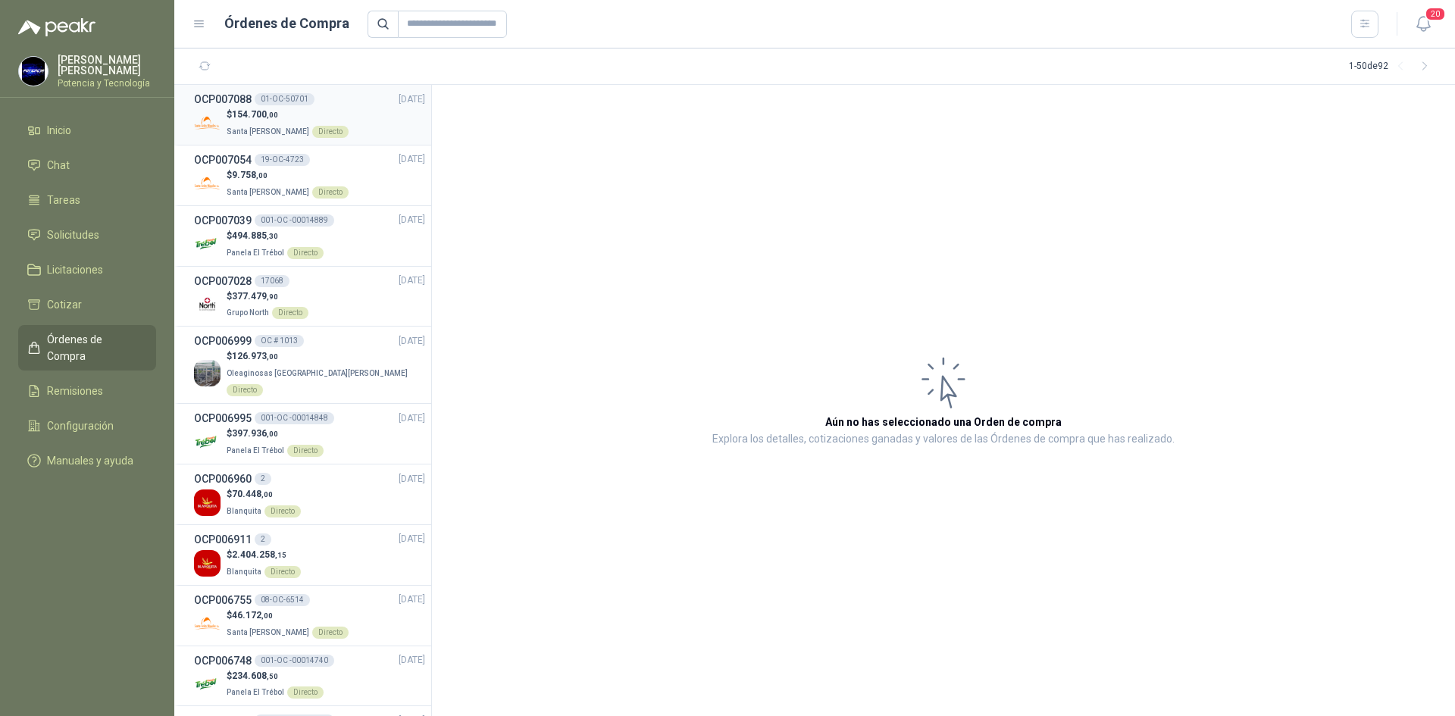
click at [332, 127] on div "Directo" at bounding box center [330, 132] width 36 height 12
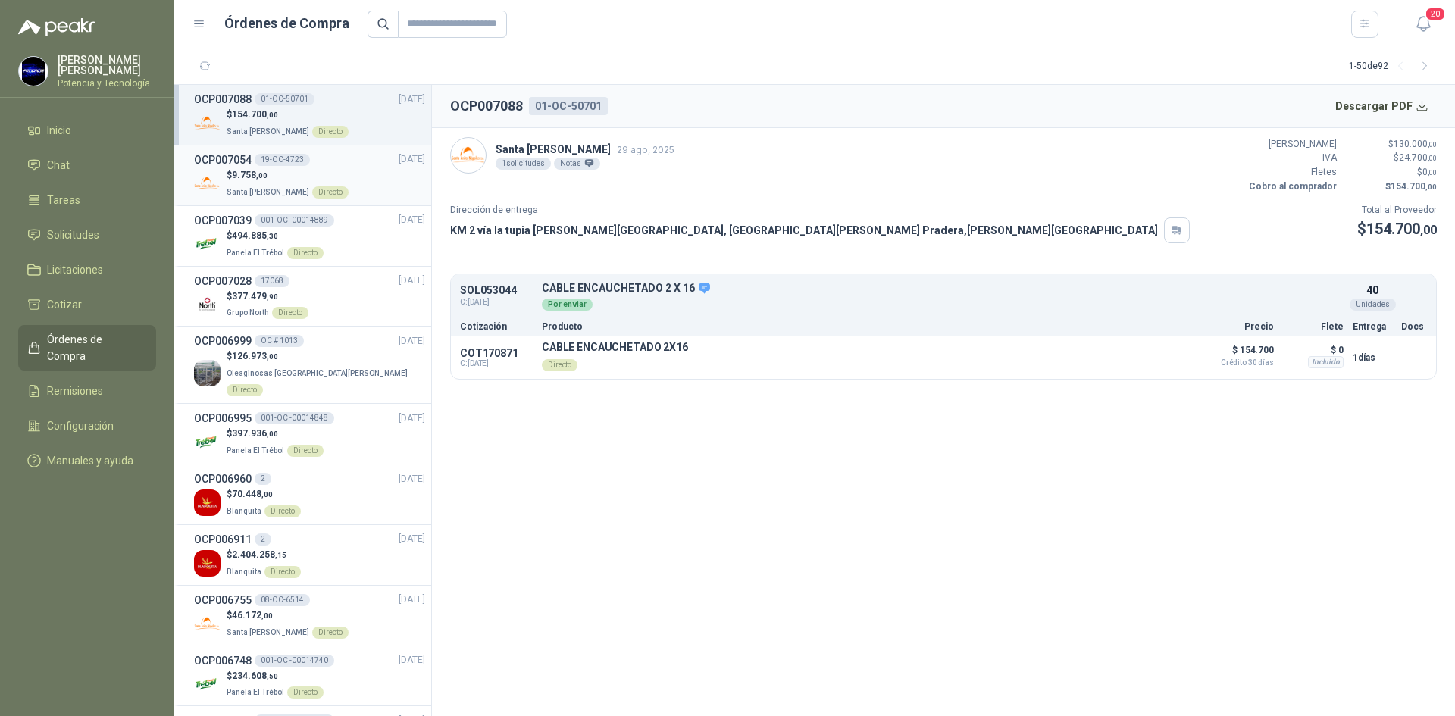
click at [326, 175] on p "$ 9.758 ,00" at bounding box center [288, 175] width 122 height 14
click at [259, 117] on span "154.700 ,00" at bounding box center [255, 114] width 46 height 11
click at [1310, 293] on button "Detalles" at bounding box center [1308, 296] width 71 height 20
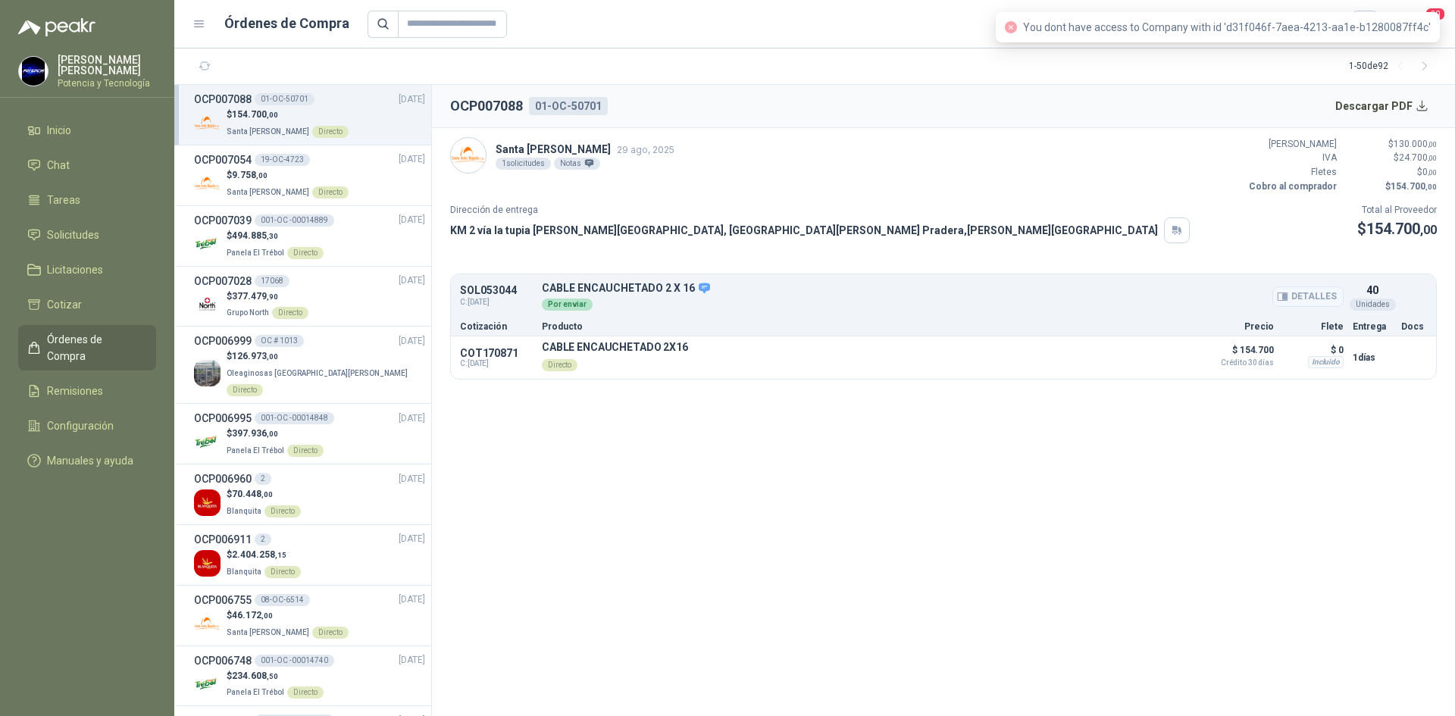
click at [1310, 293] on button "Detalles" at bounding box center [1308, 296] width 71 height 20
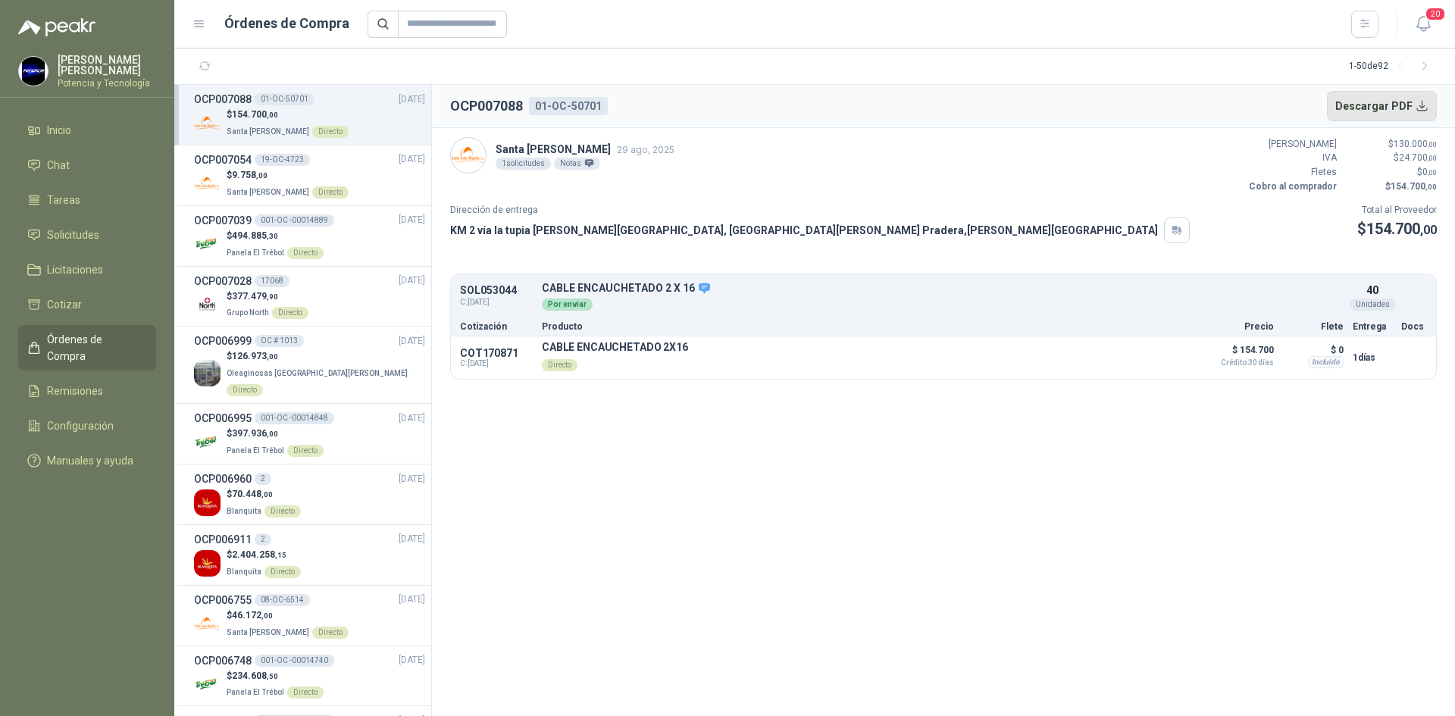
click at [1410, 104] on button "Descargar PDF" at bounding box center [1382, 106] width 111 height 30
